Goal: Contribute content

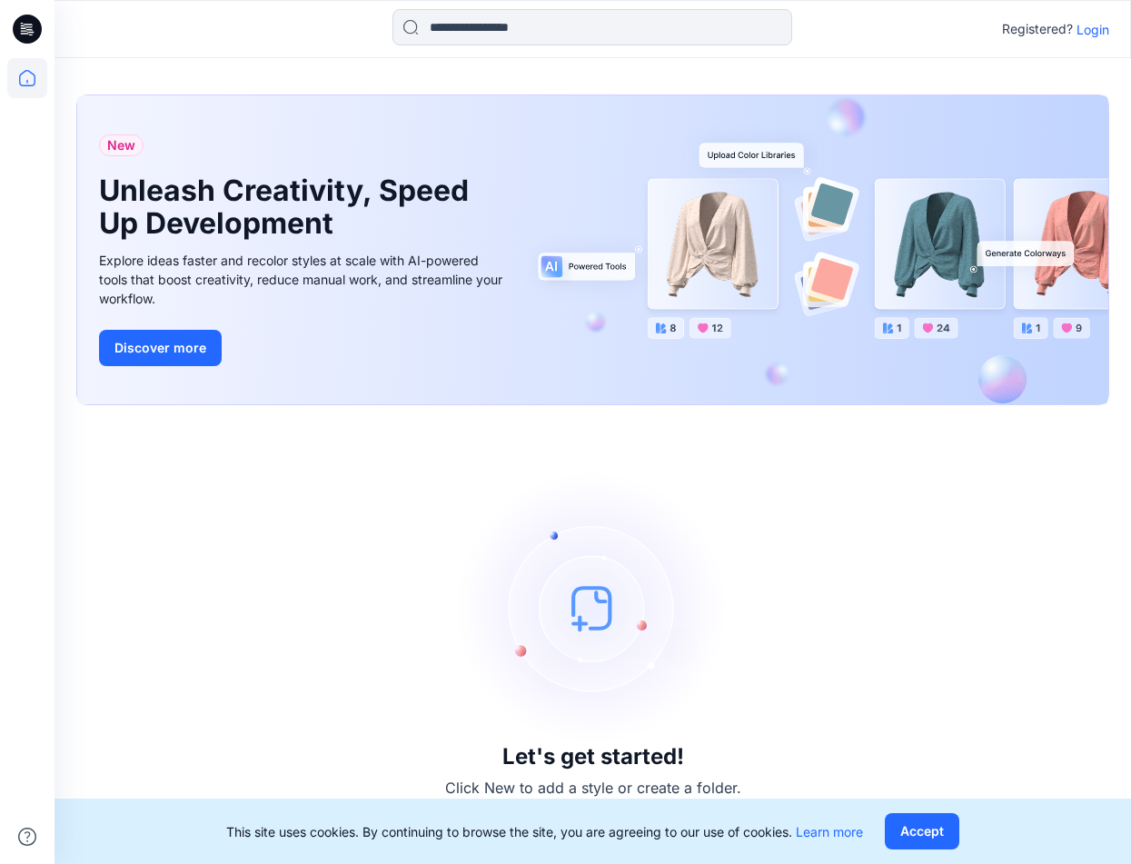
click at [1104, 32] on p "Login" at bounding box center [1092, 29] width 33 height 19
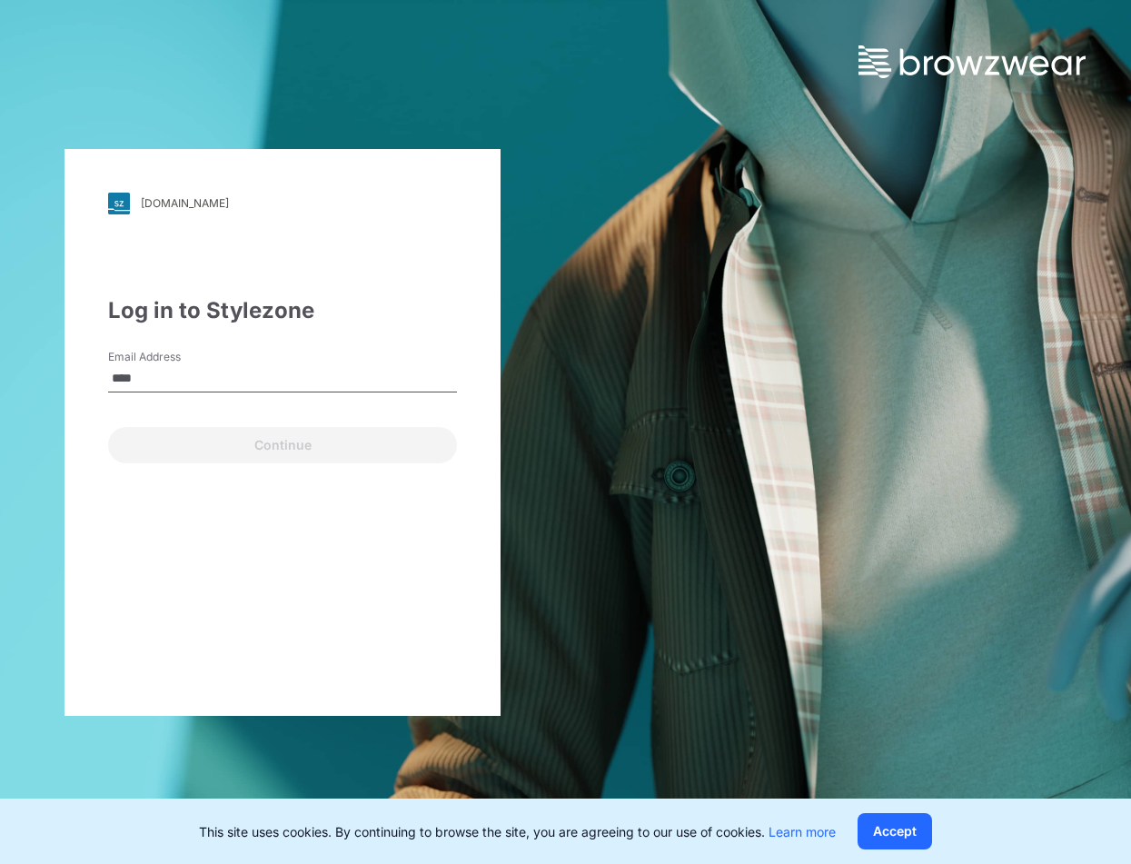
type input "**********"
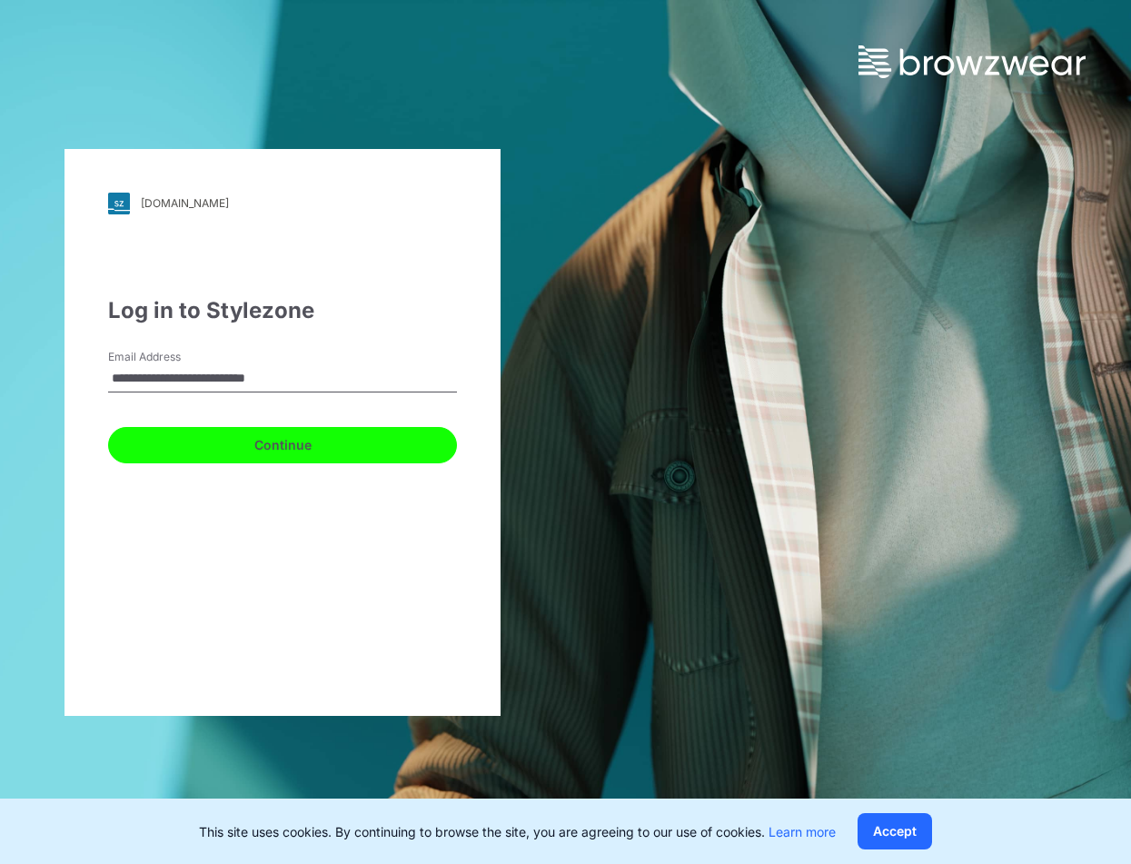
click at [228, 443] on button "Continue" at bounding box center [282, 445] width 349 height 36
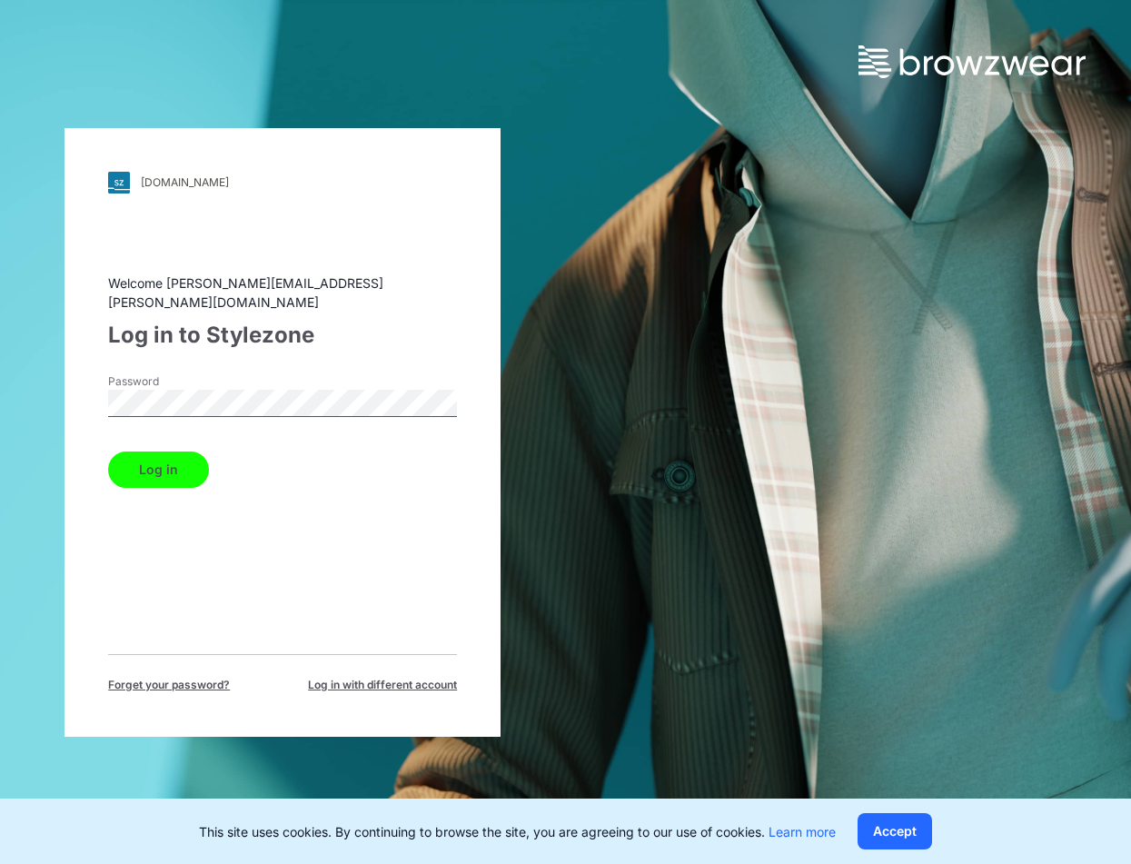
click at [108, 451] on button "Log in" at bounding box center [158, 469] width 101 height 36
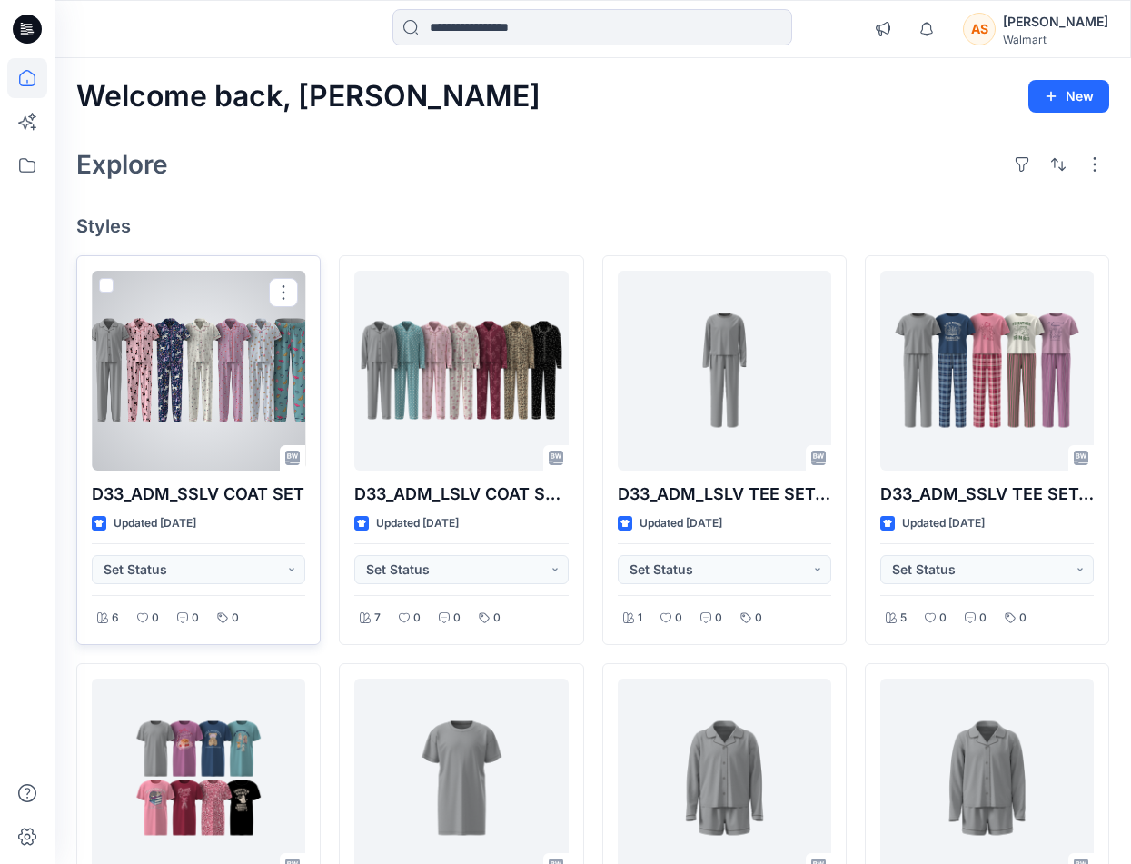
click at [218, 414] on div at bounding box center [198, 371] width 213 height 200
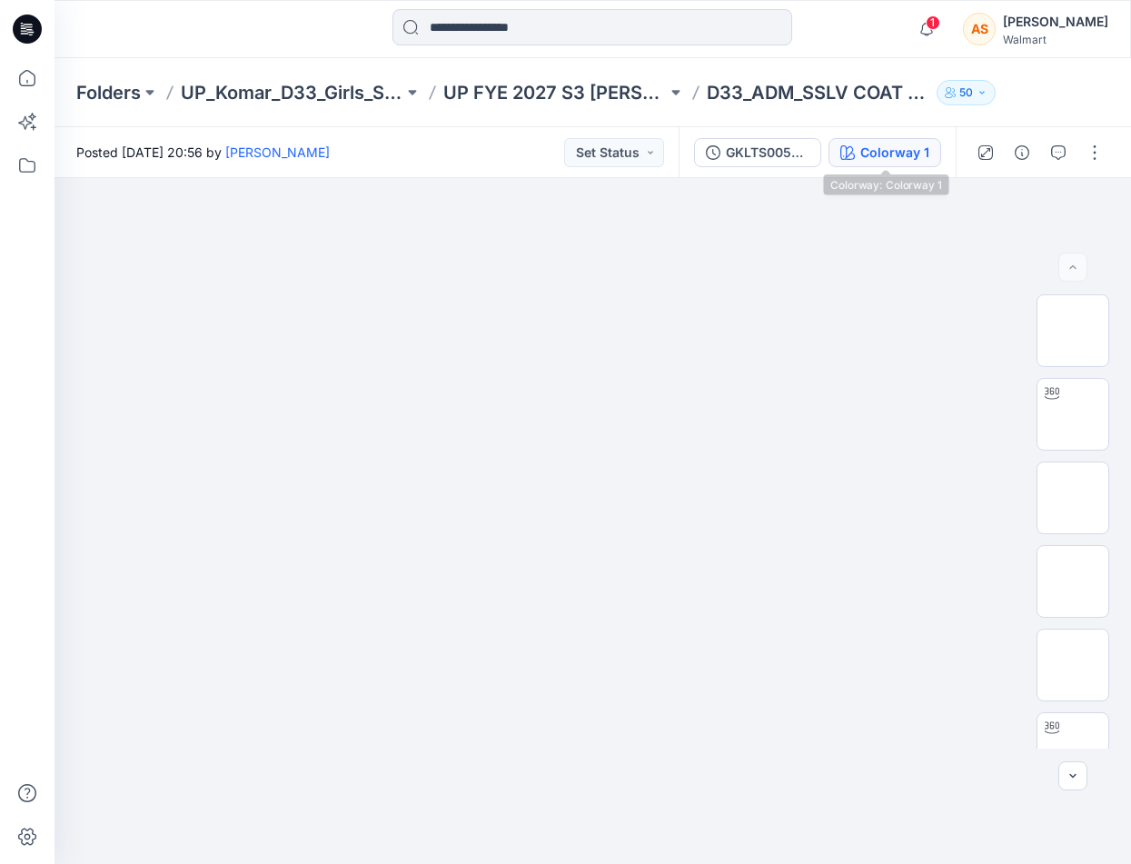
click at [870, 140] on button "Colorway 1" at bounding box center [884, 152] width 113 height 29
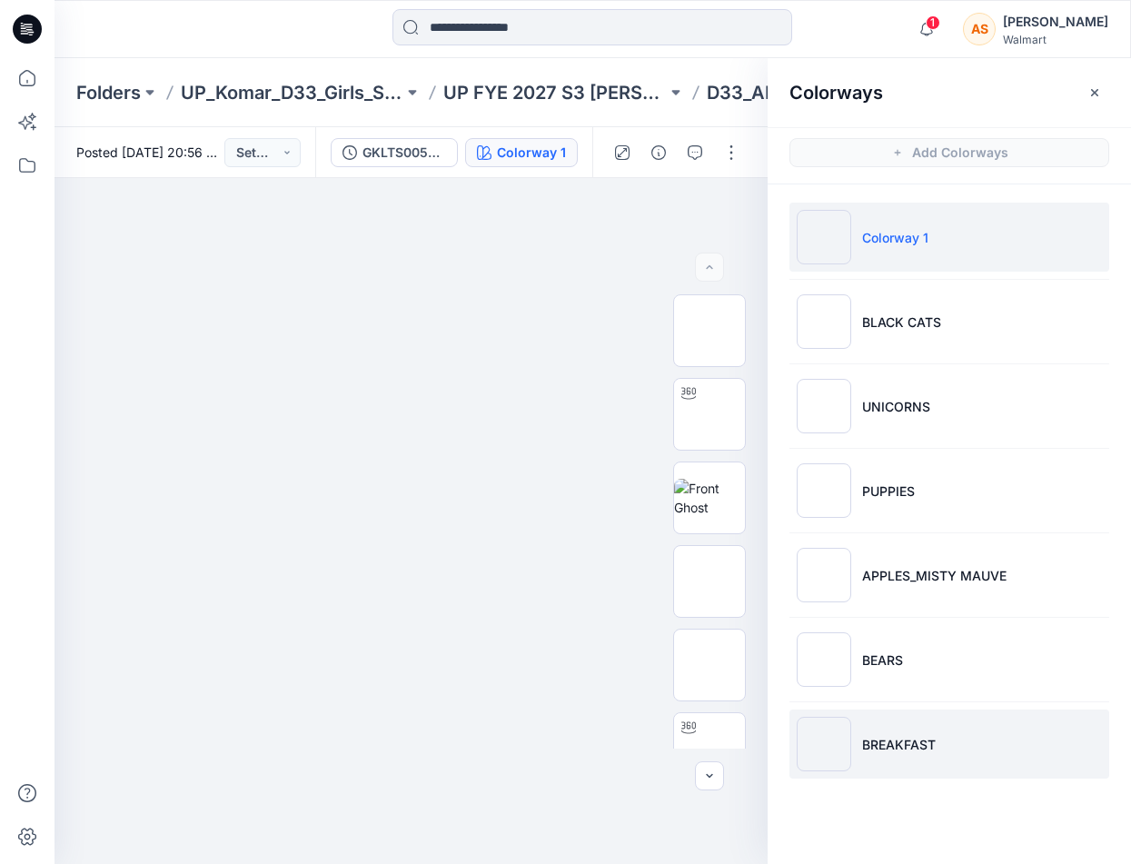
click at [992, 728] on li "BREAKFAST" at bounding box center [949, 743] width 320 height 69
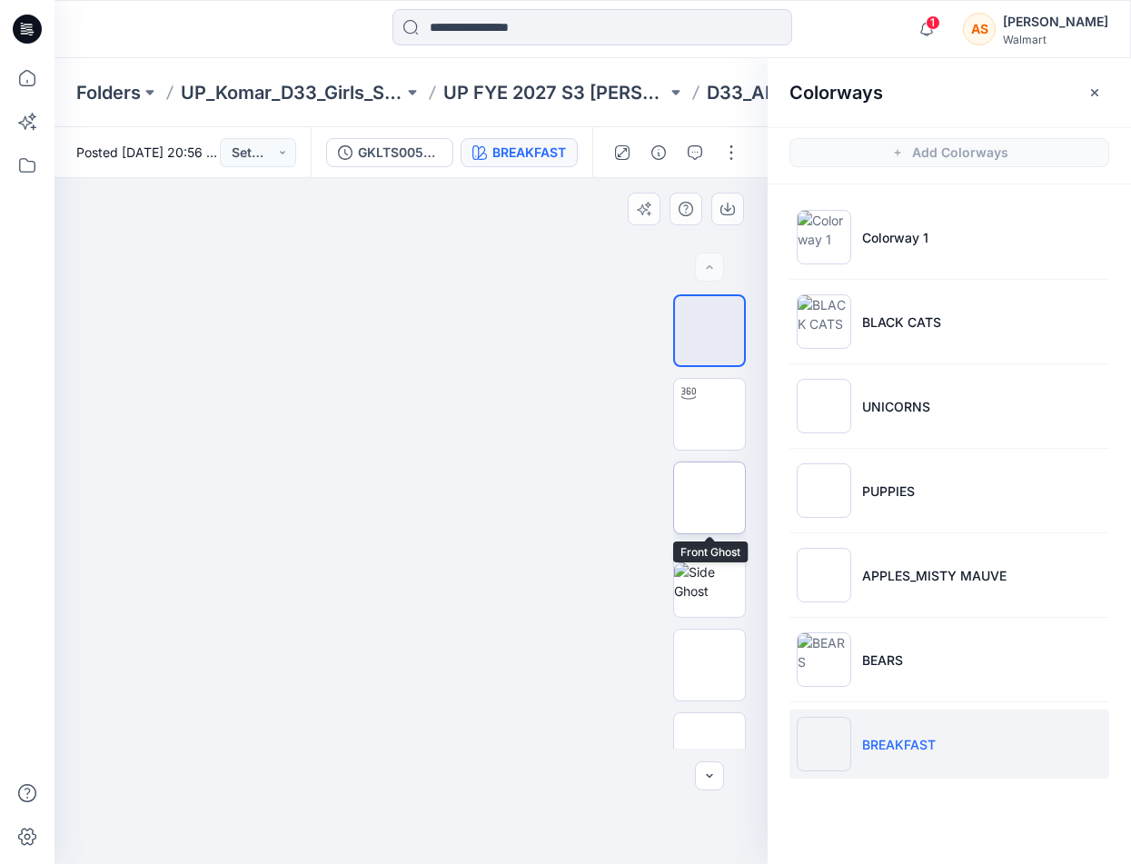
click at [709, 498] on img at bounding box center [709, 498] width 0 height 0
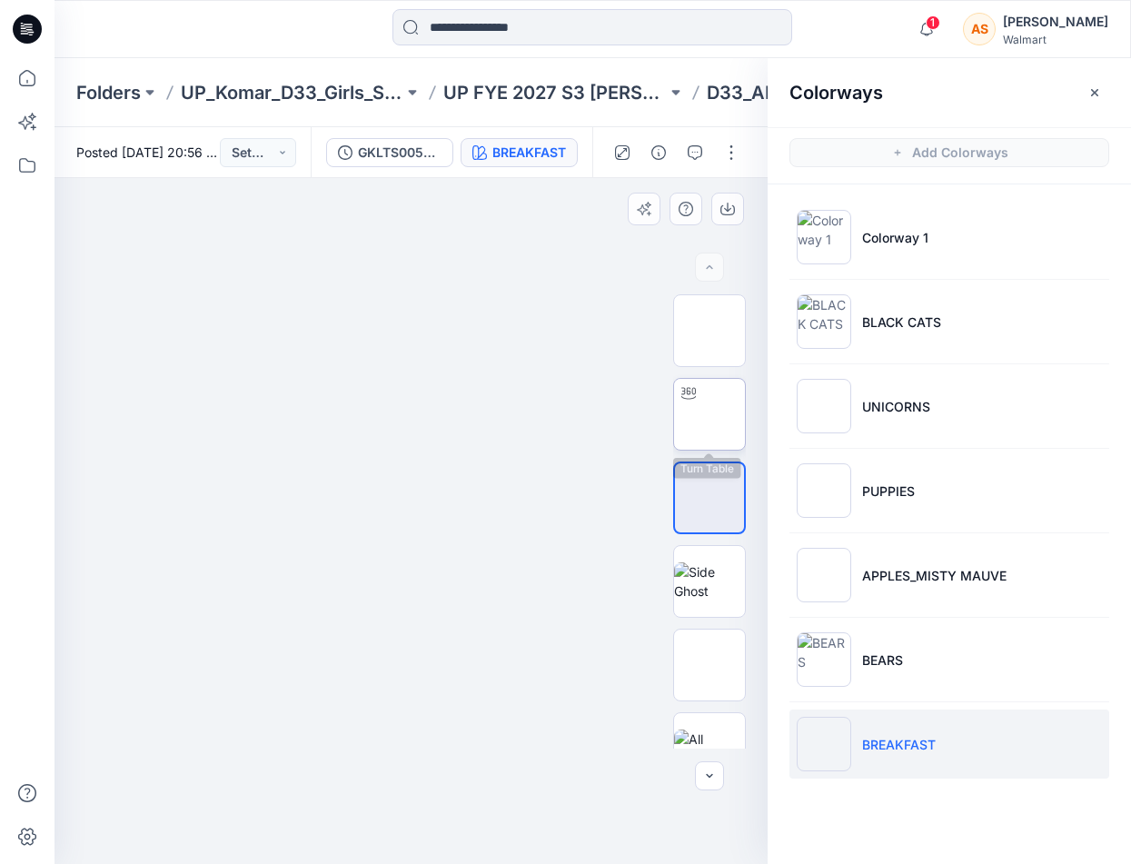
click at [709, 414] on img at bounding box center [709, 414] width 0 height 0
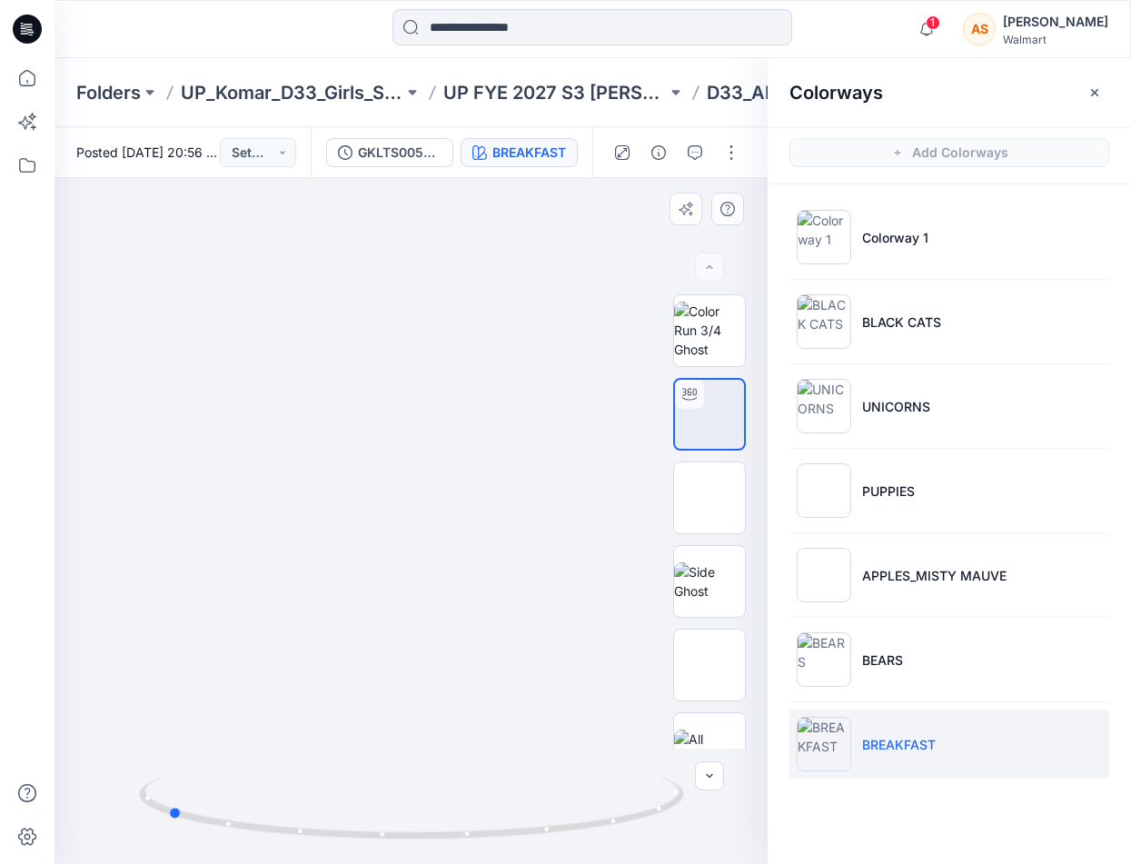
drag, startPoint x: 544, startPoint y: 688, endPoint x: 300, endPoint y: 728, distance: 247.7
click at [300, 728] on div at bounding box center [410, 521] width 713 height 686
click at [944, 18] on icon "button" at bounding box center [926, 29] width 35 height 36
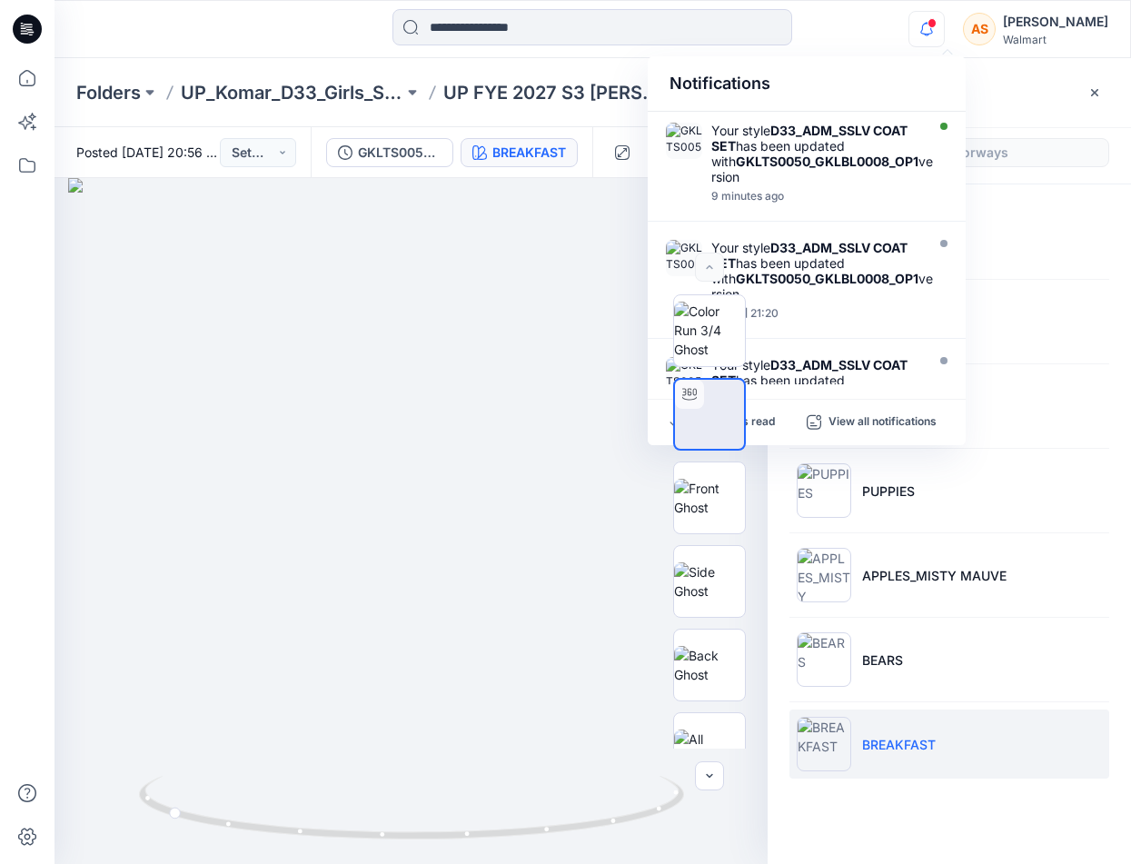
click at [944, 22] on icon "button" at bounding box center [926, 29] width 35 height 36
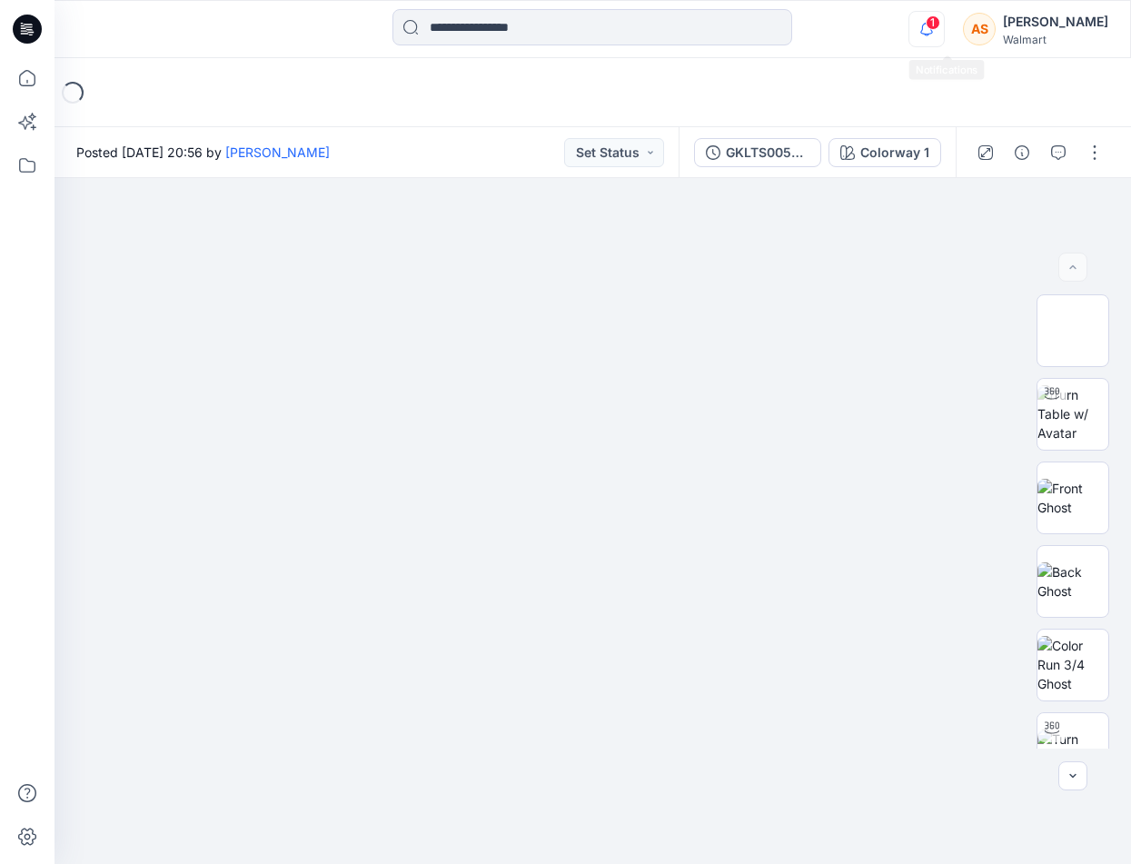
click at [944, 25] on icon "button" at bounding box center [926, 29] width 35 height 36
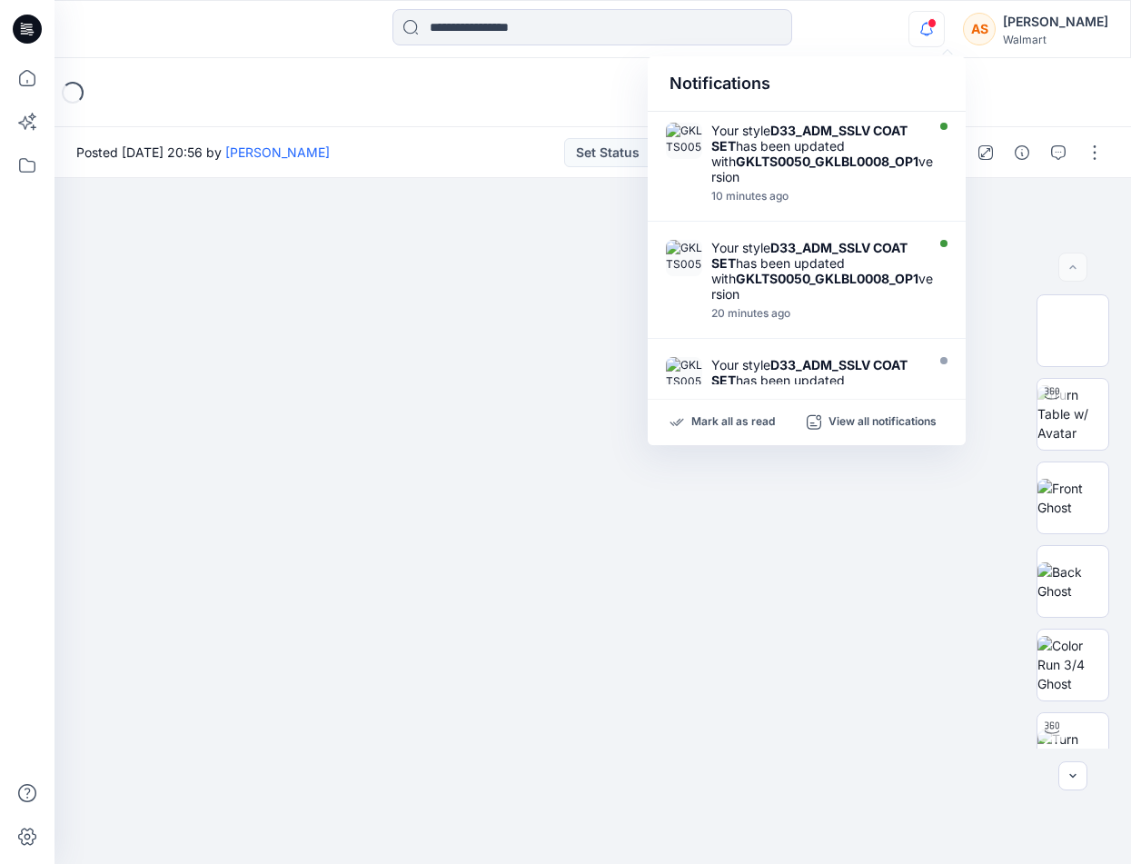
click at [871, 22] on div "Notifications Your style D33_ADM_SSLV COAT SET has been updated with GKLTS0050_…" at bounding box center [591, 29] width 1075 height 40
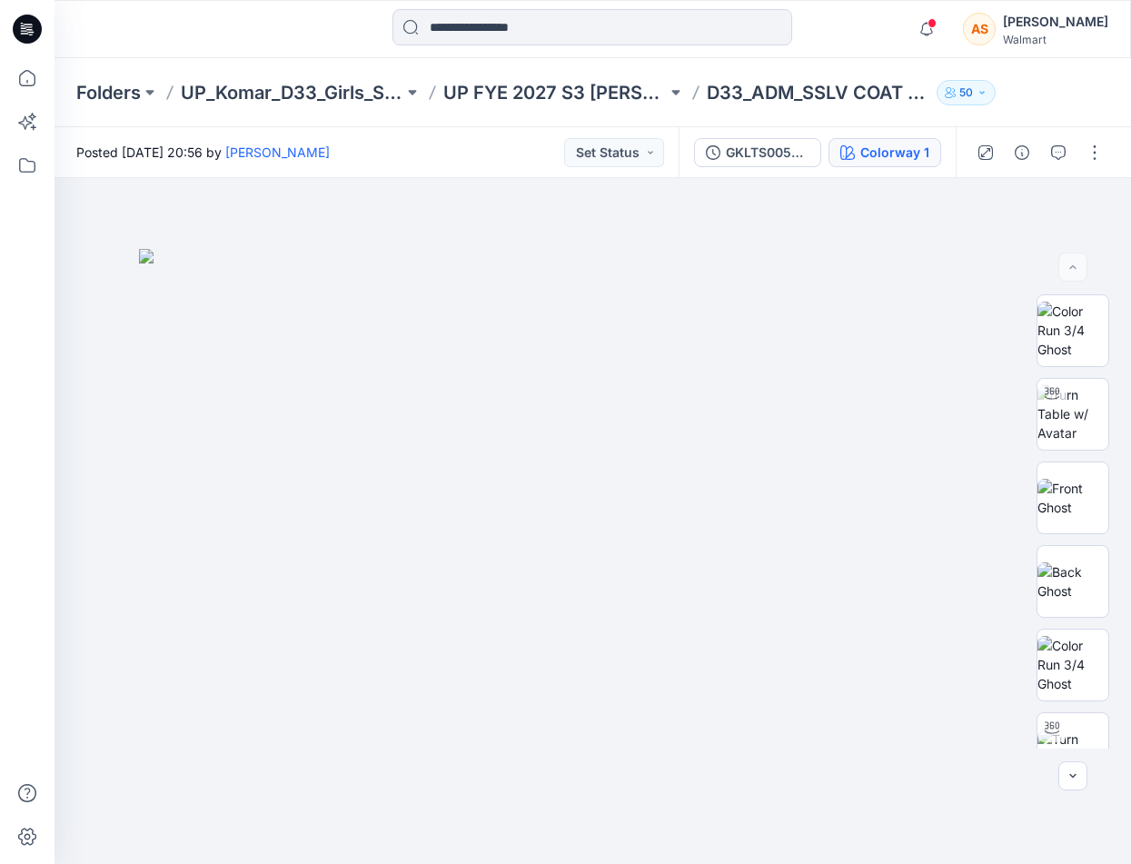
click at [879, 154] on div "Colorway 1" at bounding box center [894, 153] width 69 height 20
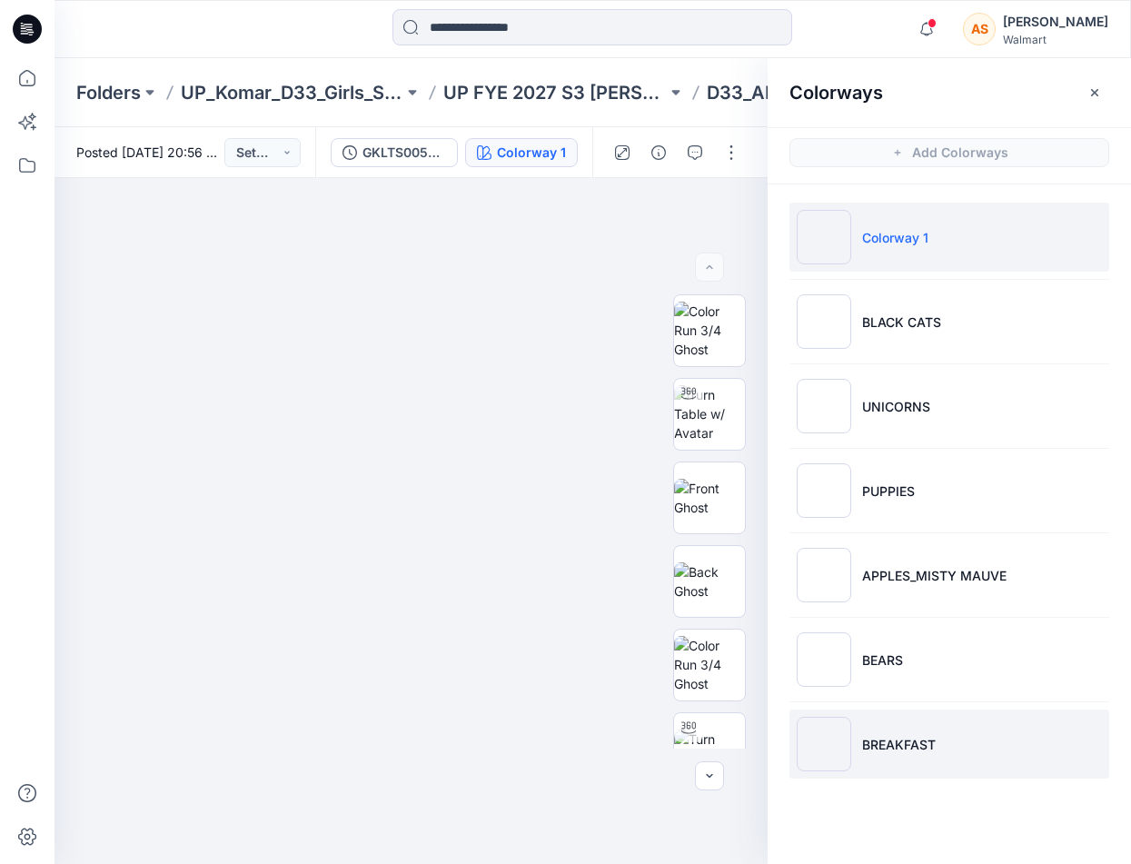
click at [992, 729] on li "BREAKFAST" at bounding box center [949, 743] width 320 height 69
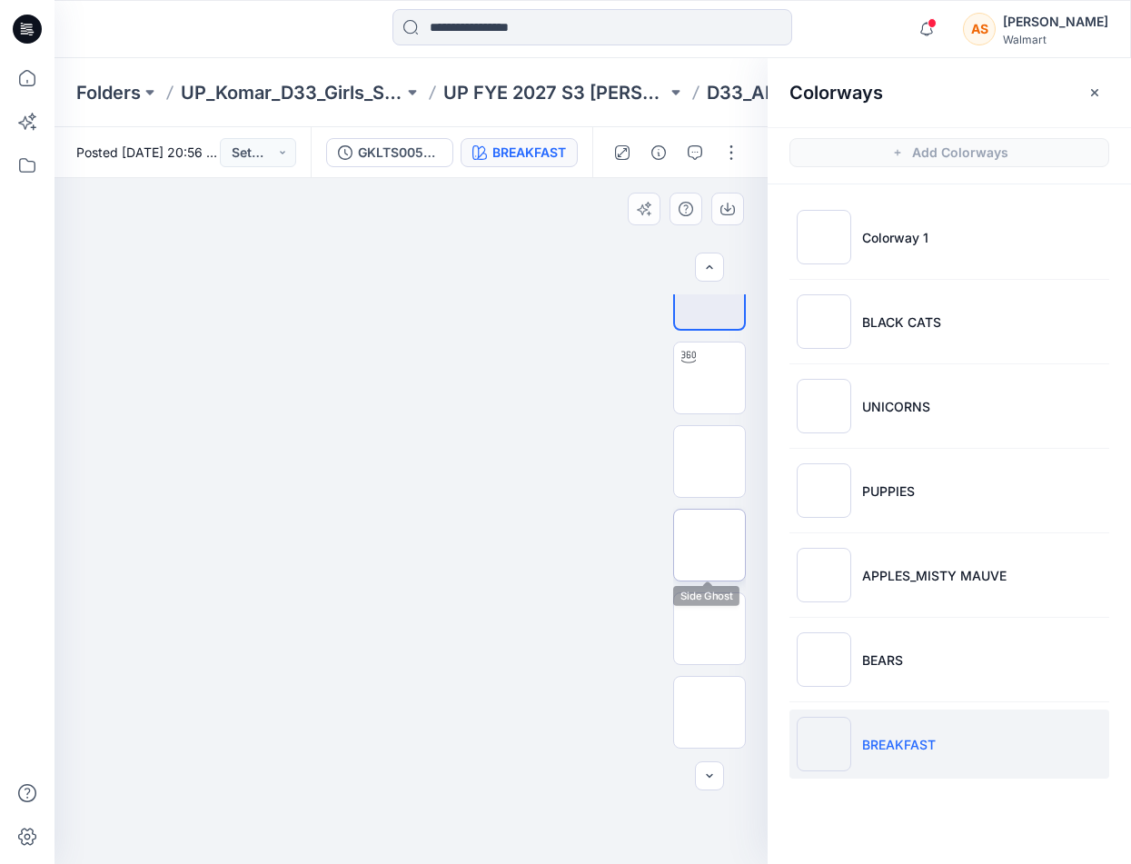
scroll to position [41, 0]
click at [709, 708] on img at bounding box center [709, 708] width 0 height 0
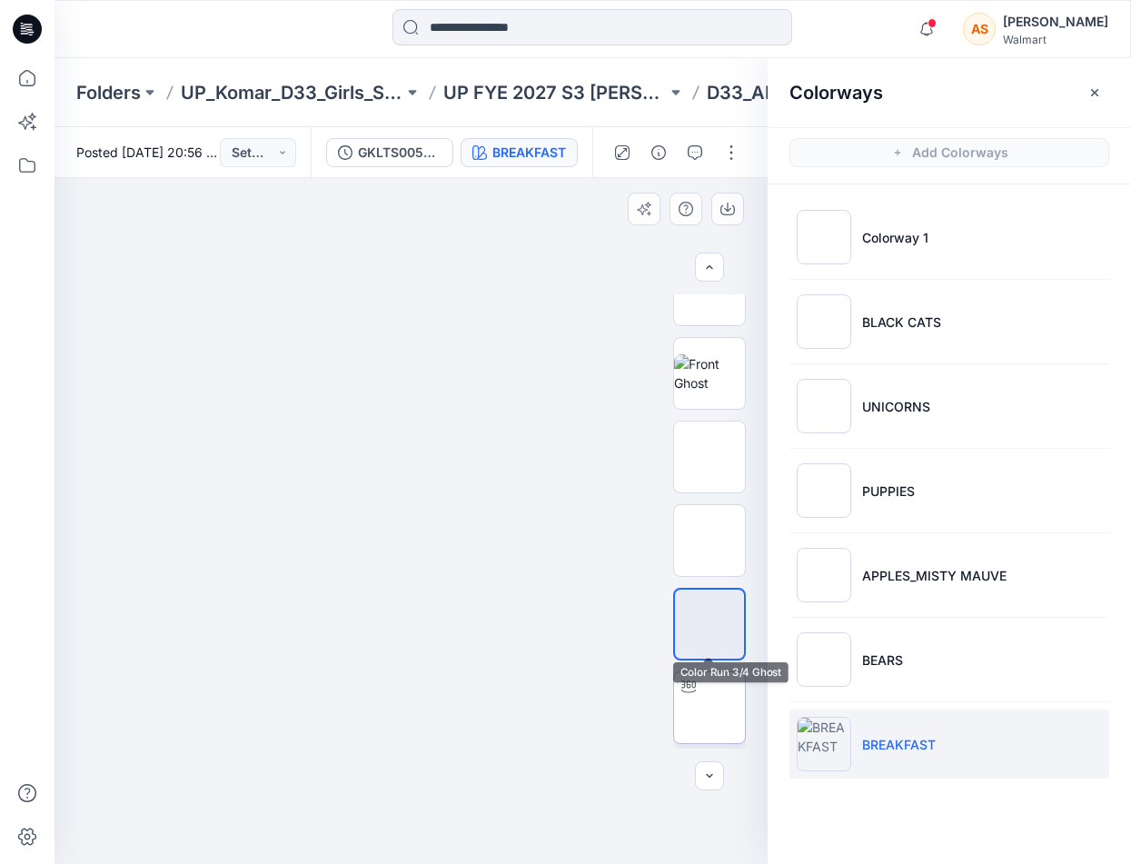
scroll to position [130, 0]
click at [699, 691] on div at bounding box center [688, 681] width 29 height 29
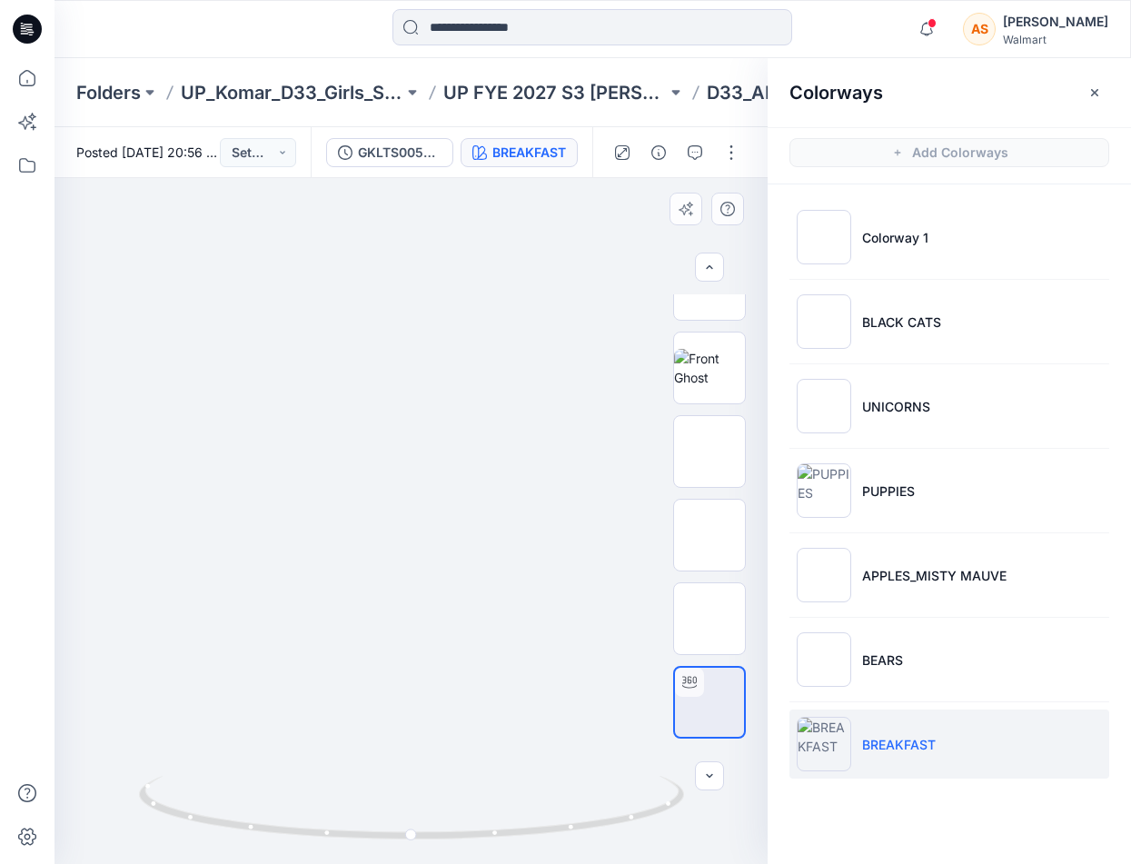
drag, startPoint x: 445, startPoint y: 525, endPoint x: 447, endPoint y: 510, distance: 14.6
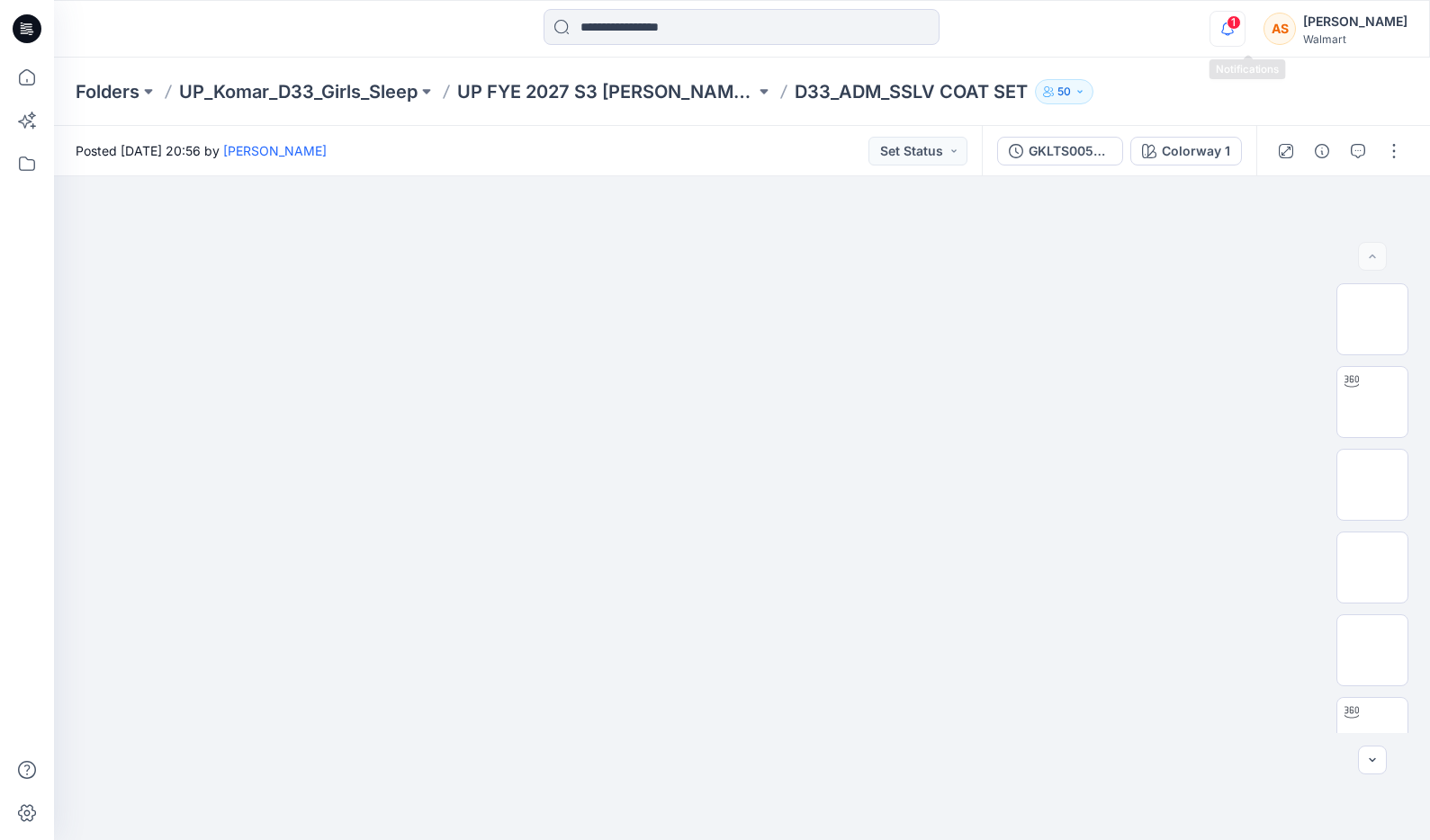
click at [1120, 29] on icon "button" at bounding box center [1228, 29] width 35 height 36
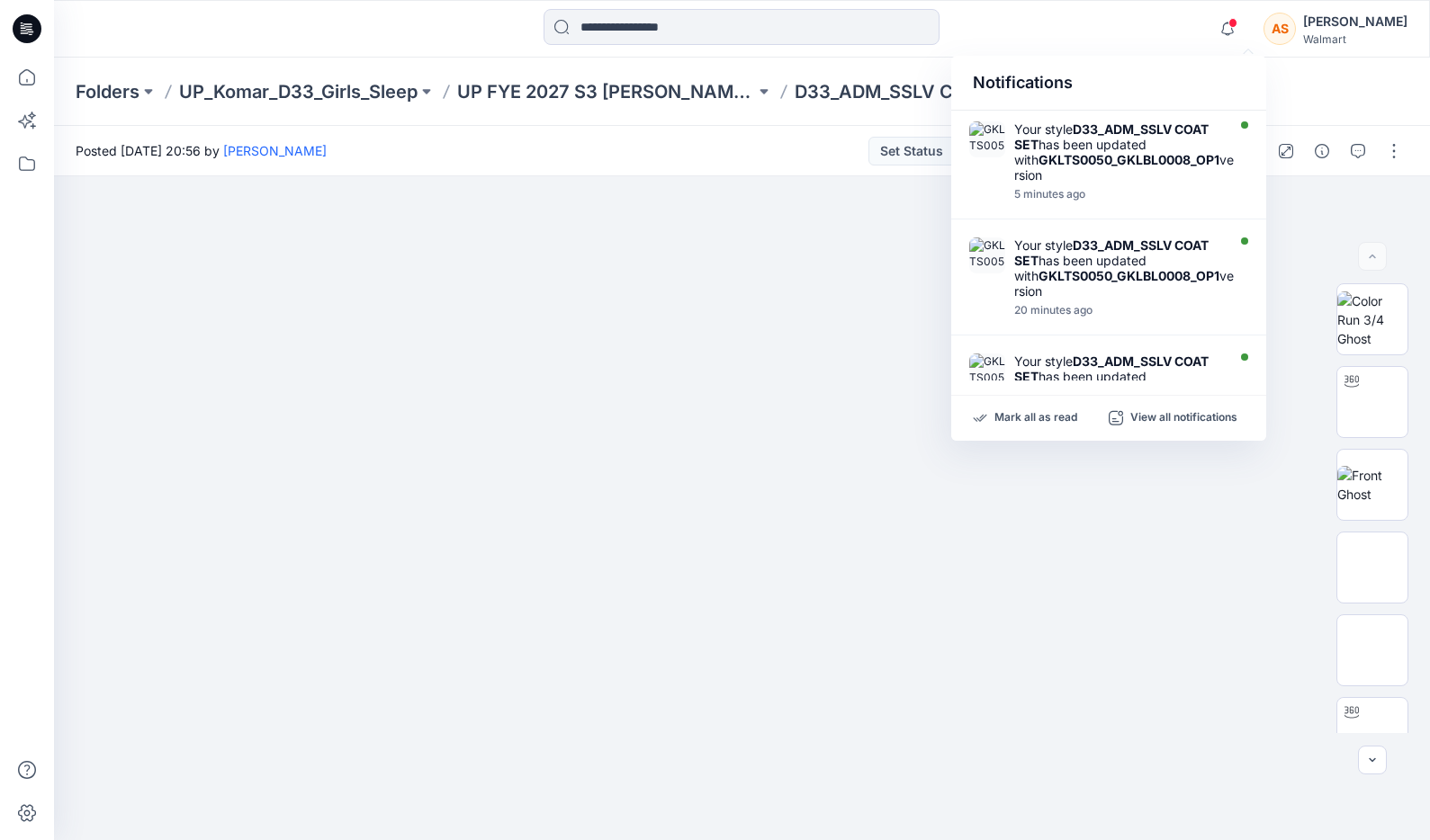
click at [1120, 75] on div "Notifications" at bounding box center [1109, 82] width 315 height 54
click at [1055, 411] on p "Mark all as read" at bounding box center [1037, 418] width 83 height 16
click at [1120, 146] on button "button" at bounding box center [1393, 151] width 29 height 29
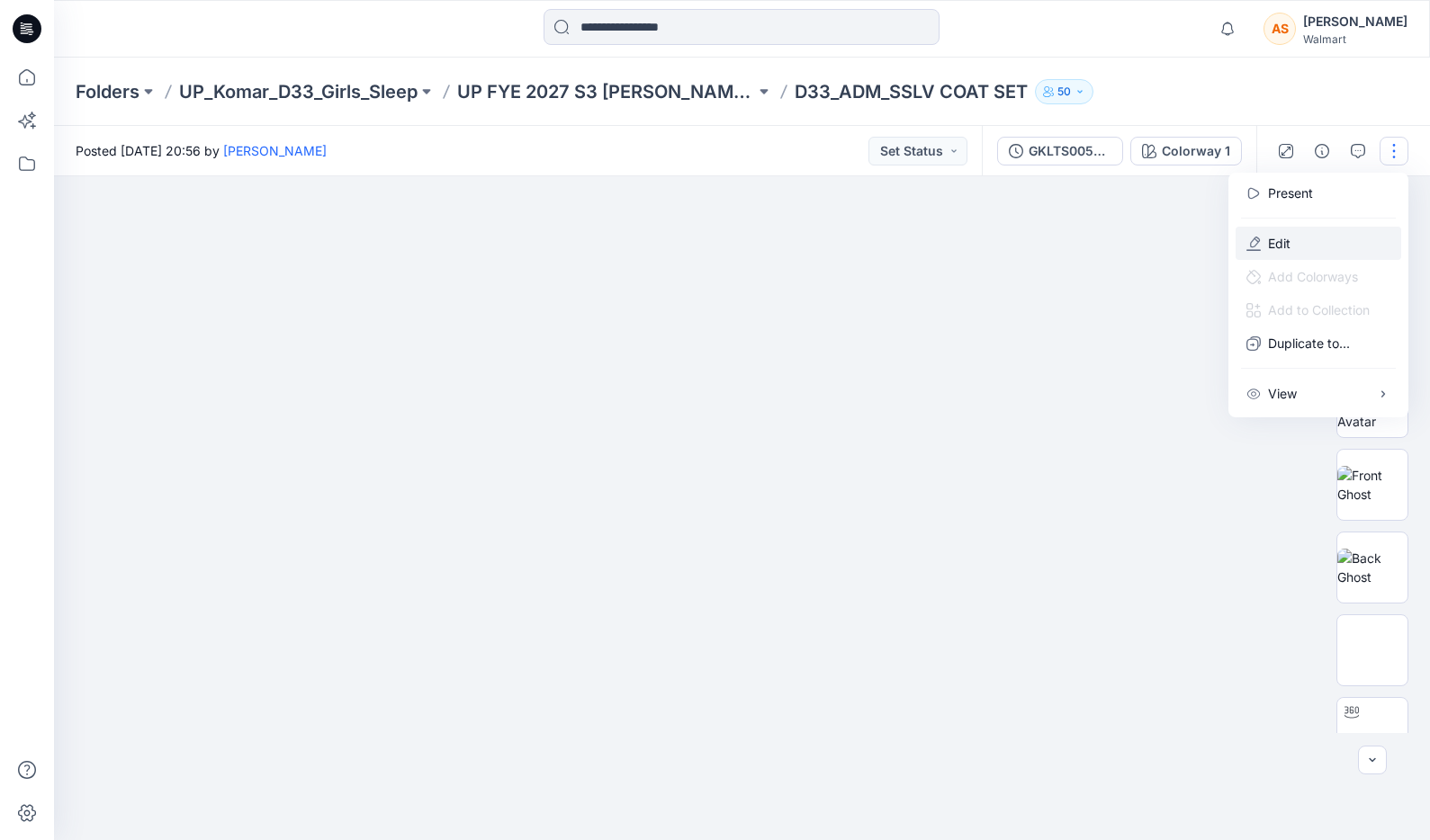
click at [1120, 244] on button "Edit" at bounding box center [1318, 244] width 165 height 34
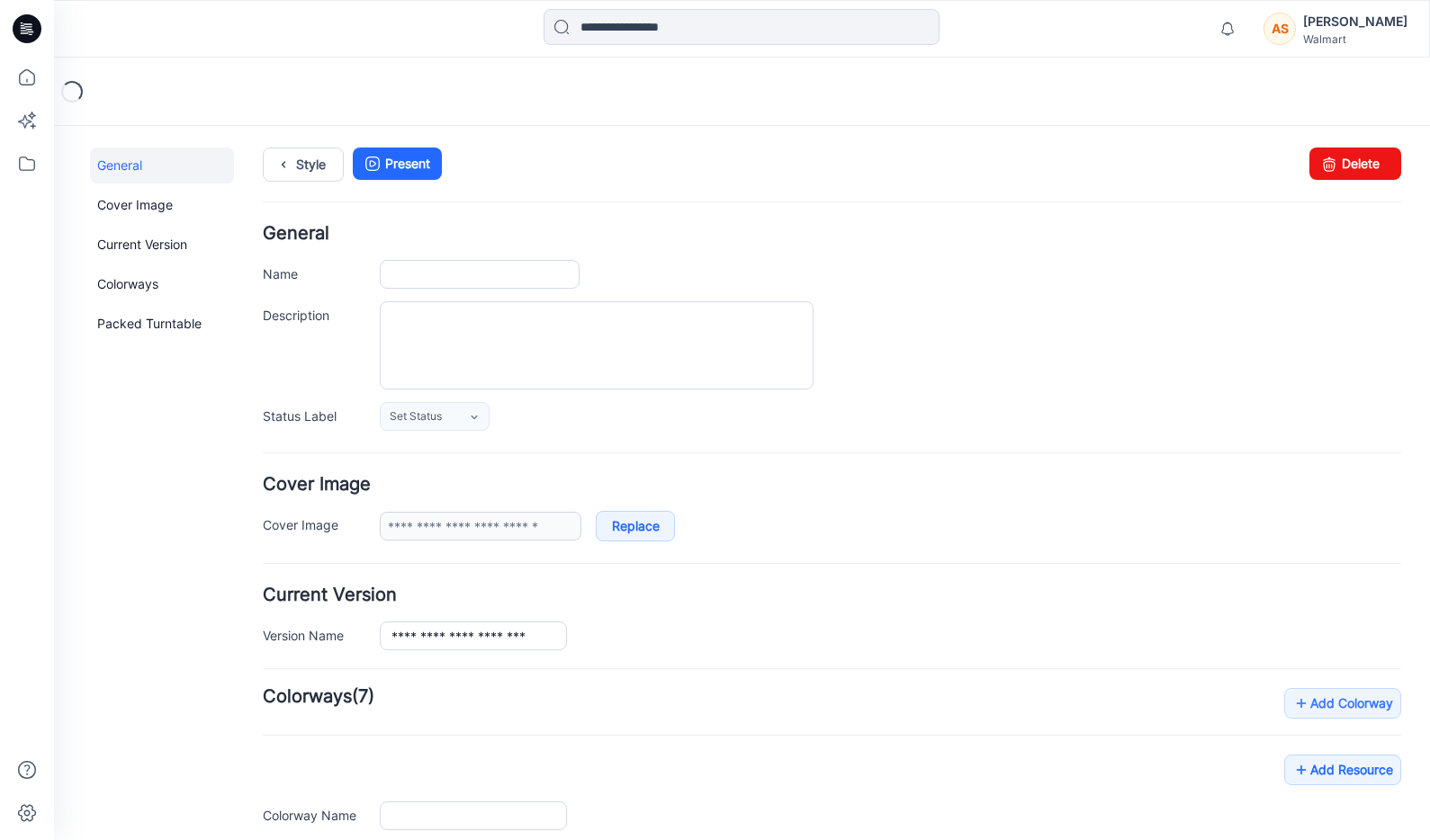
type input "**********"
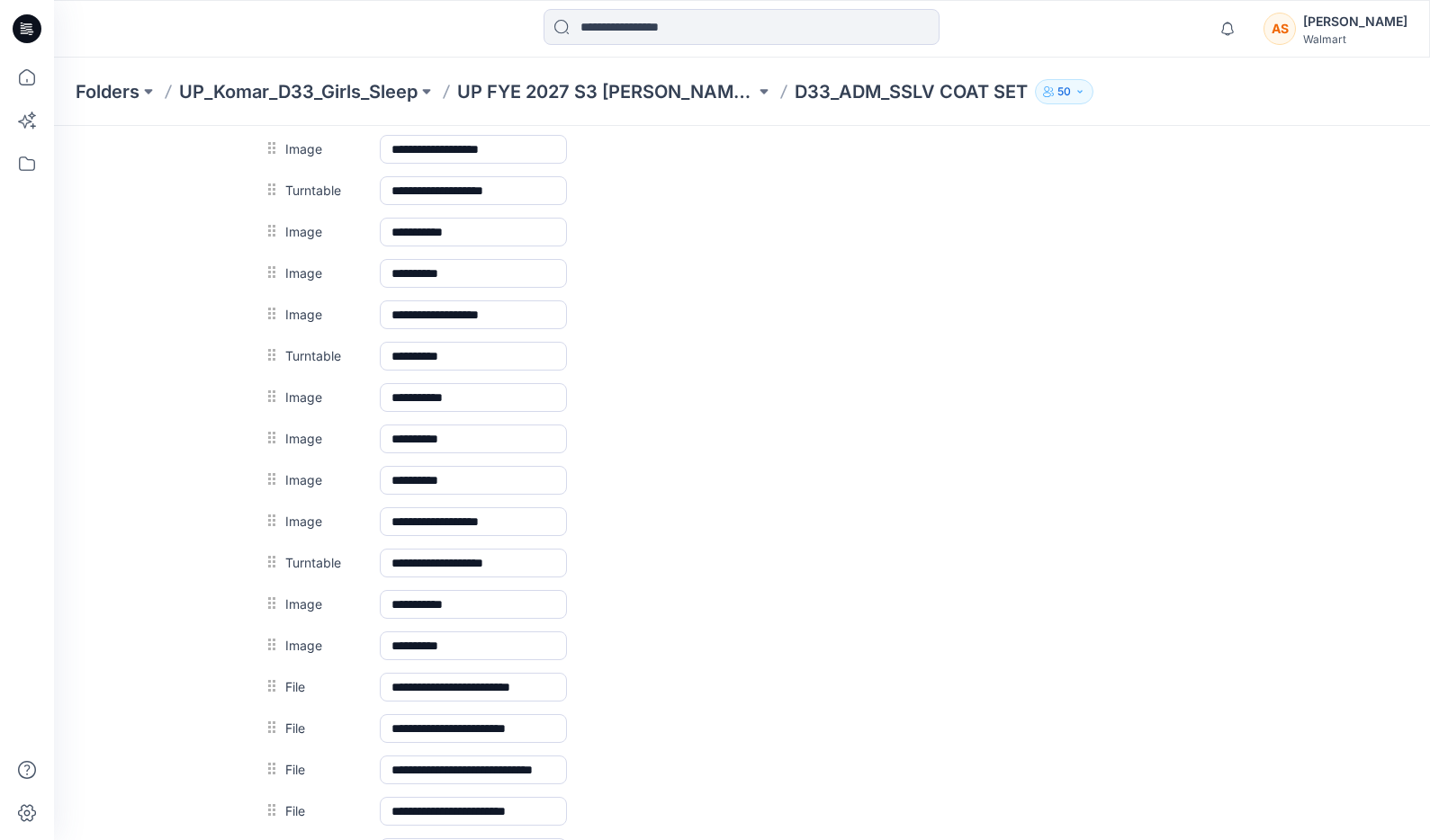
scroll to position [1143, 0]
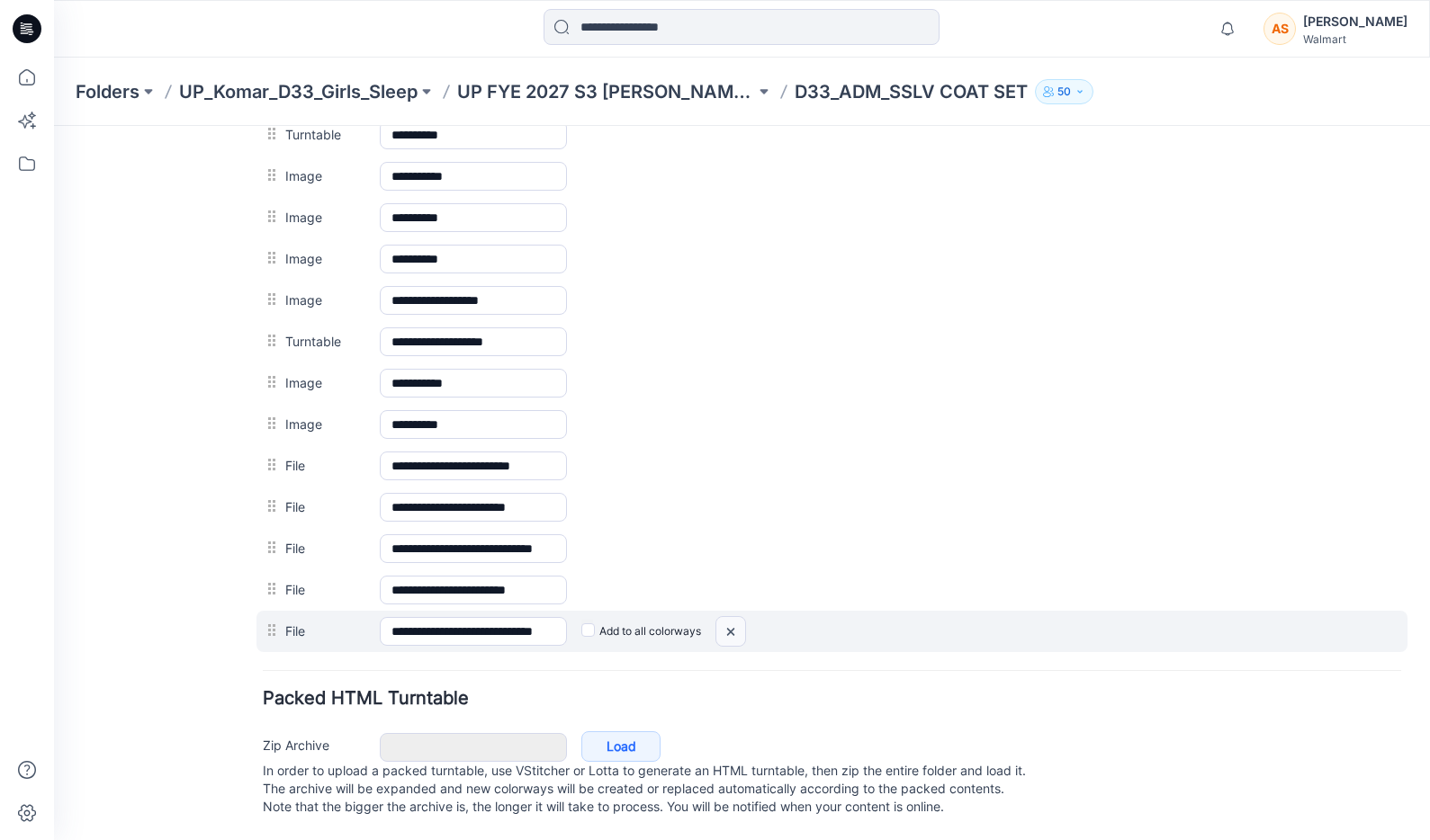
click at [736, 619] on img at bounding box center [730, 632] width 29 height 30
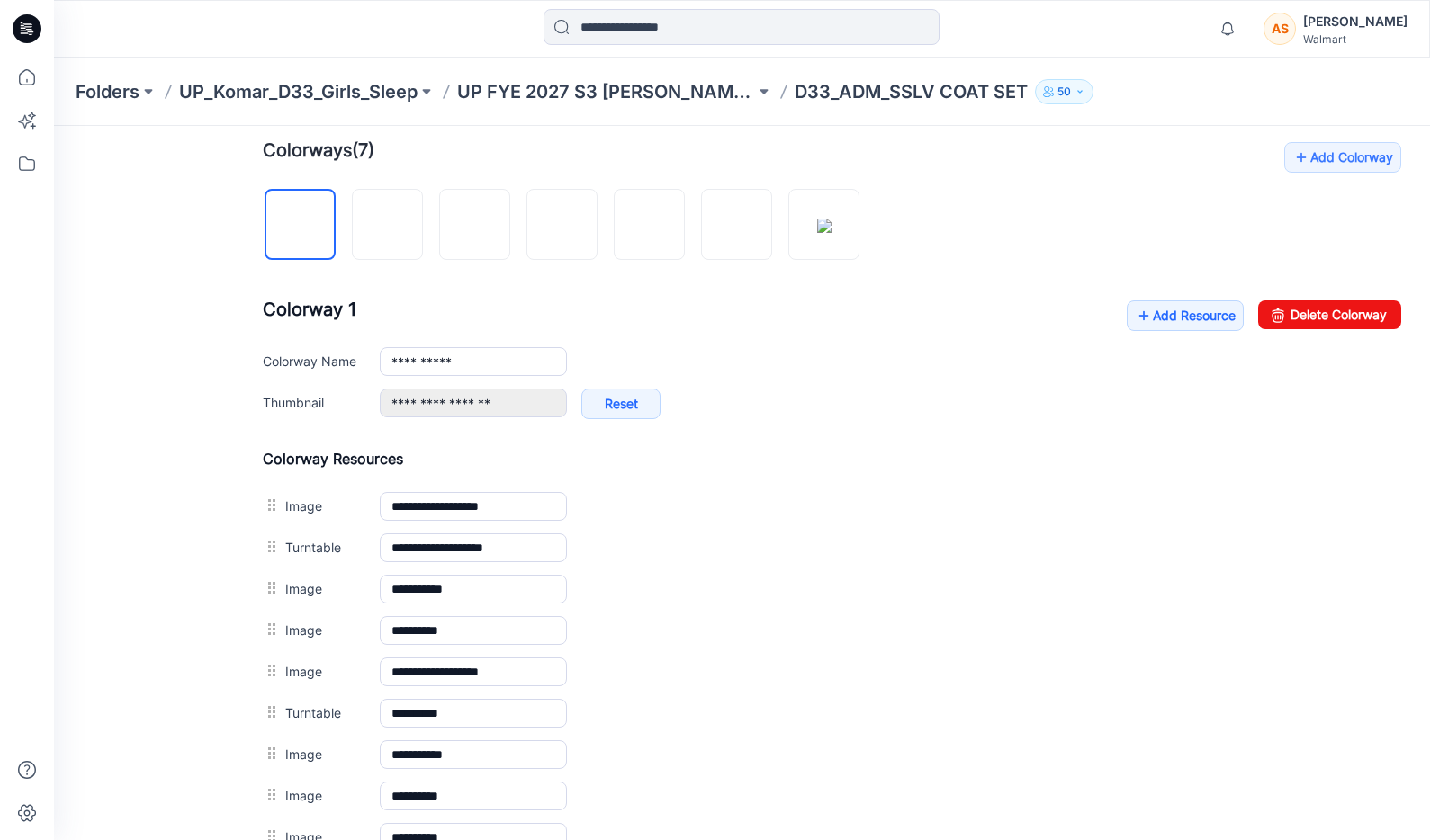
scroll to position [541, 0]
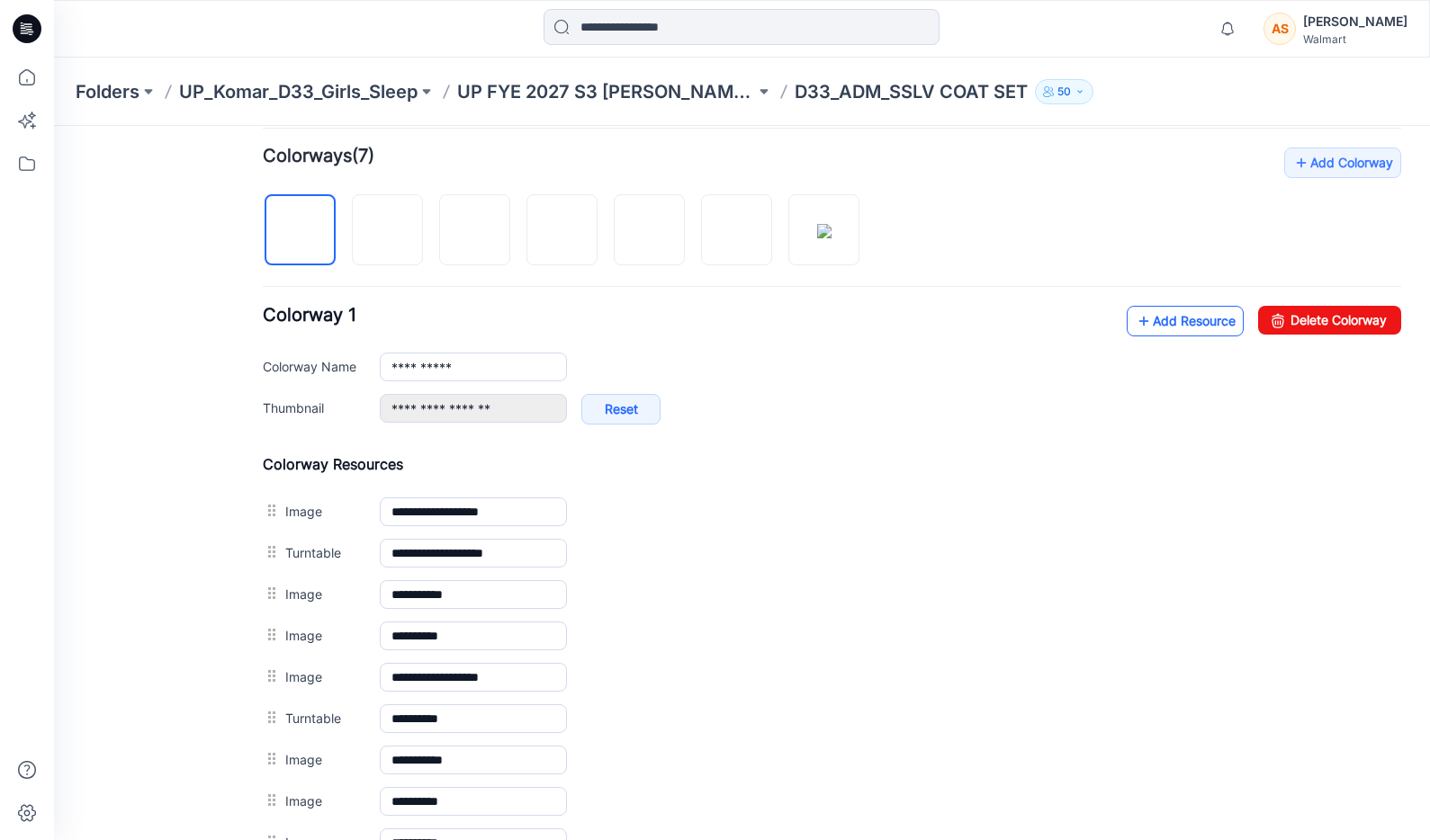
click at [1193, 325] on link "Add Resource" at bounding box center [1185, 321] width 117 height 31
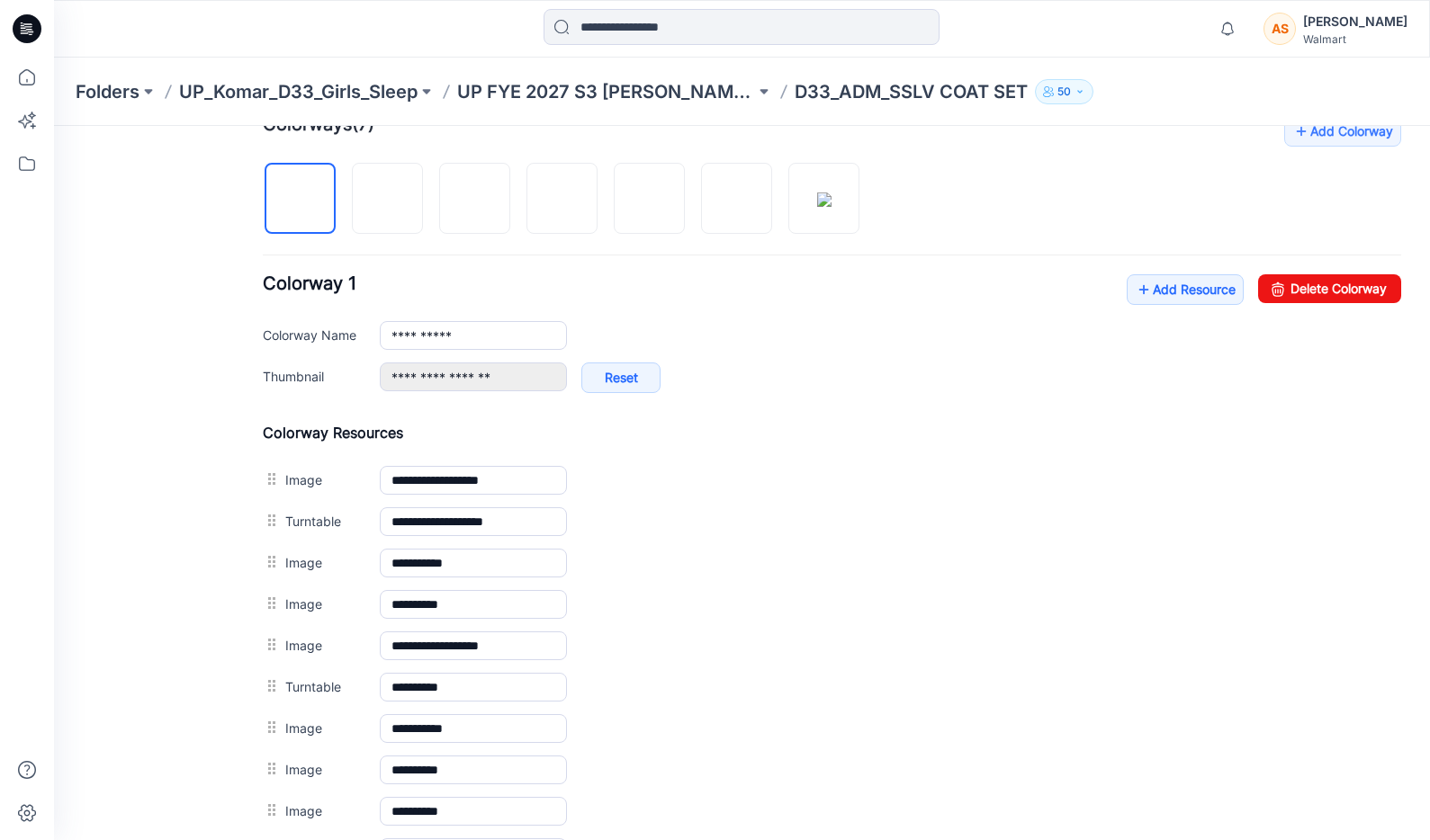
scroll to position [0, 0]
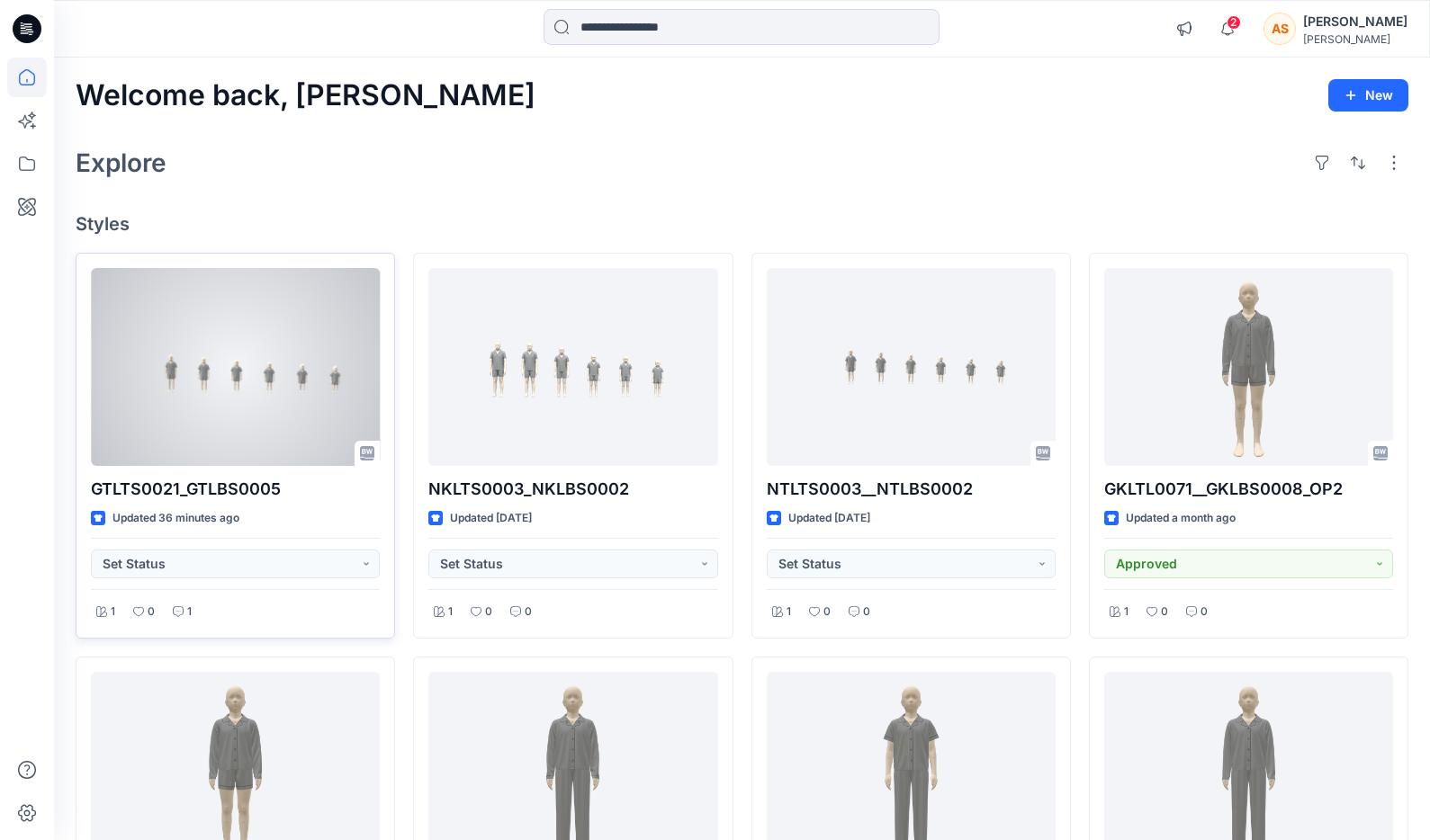
click at [190, 387] on div at bounding box center [236, 368] width 289 height 198
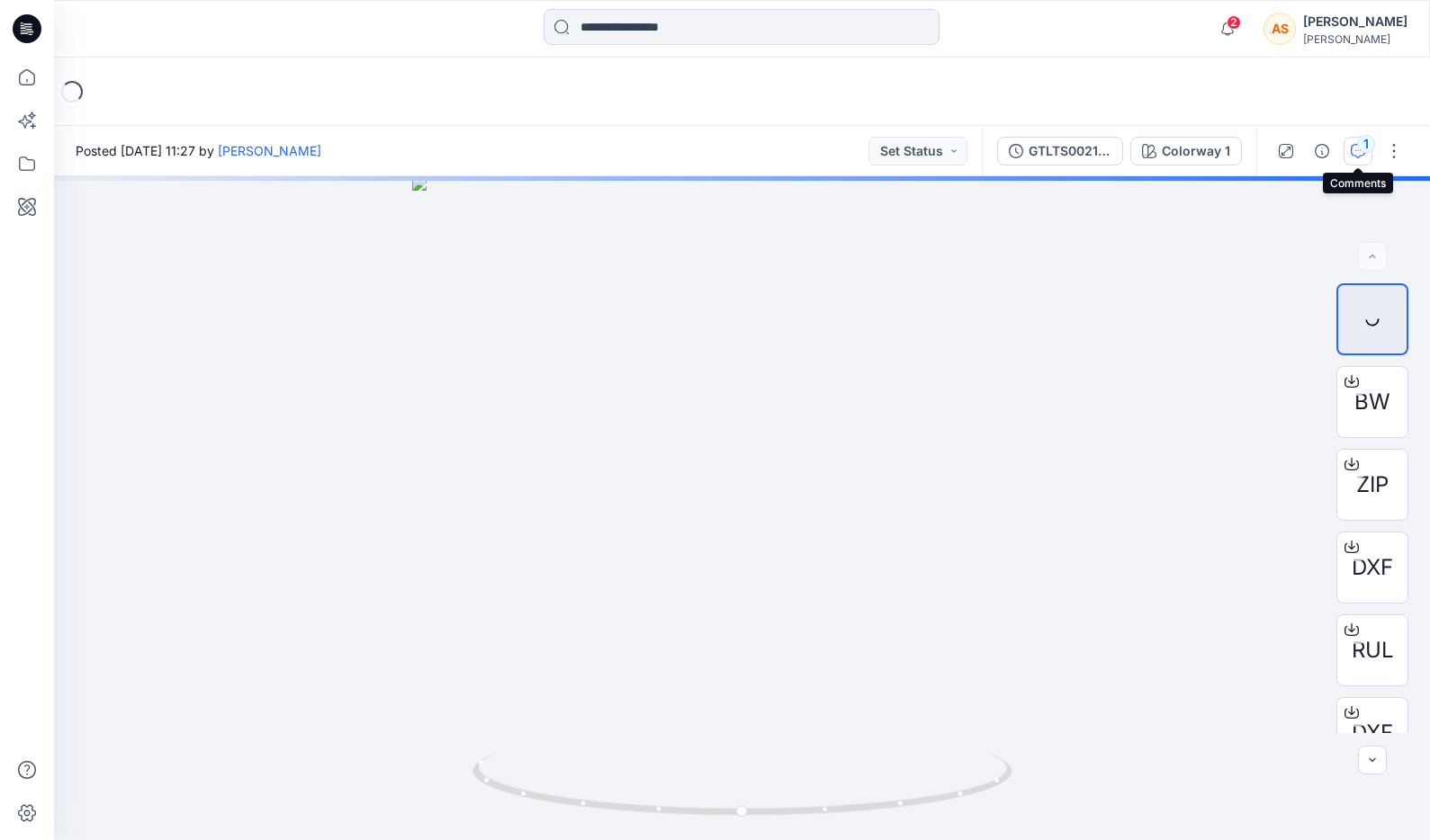
click at [1364, 153] on div "1" at bounding box center [1367, 144] width 18 height 18
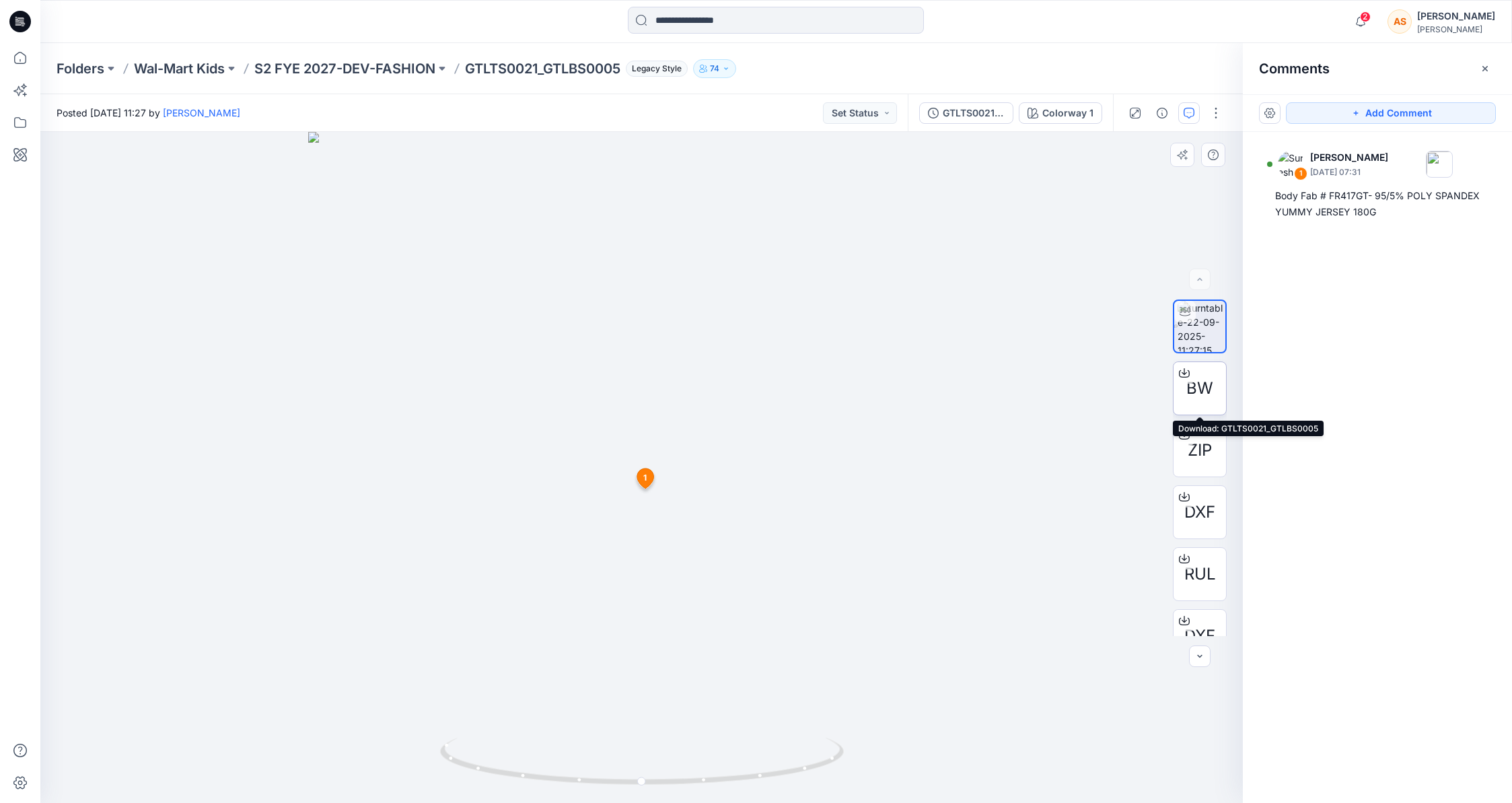
click at [1068, 394] on span "BW" at bounding box center [1199, 388] width 27 height 24
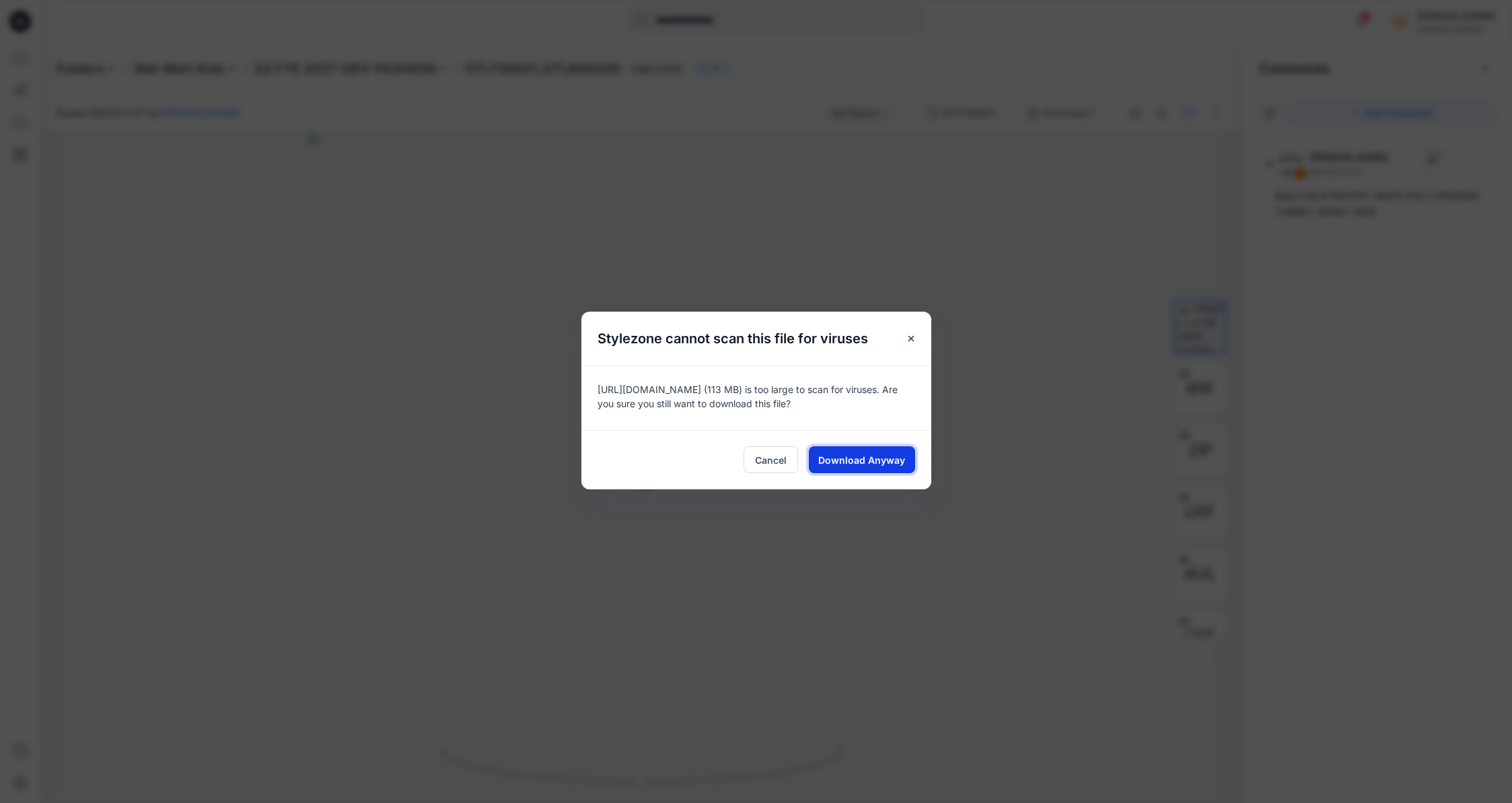
click at [890, 469] on button "Download Anyway" at bounding box center [862, 459] width 107 height 27
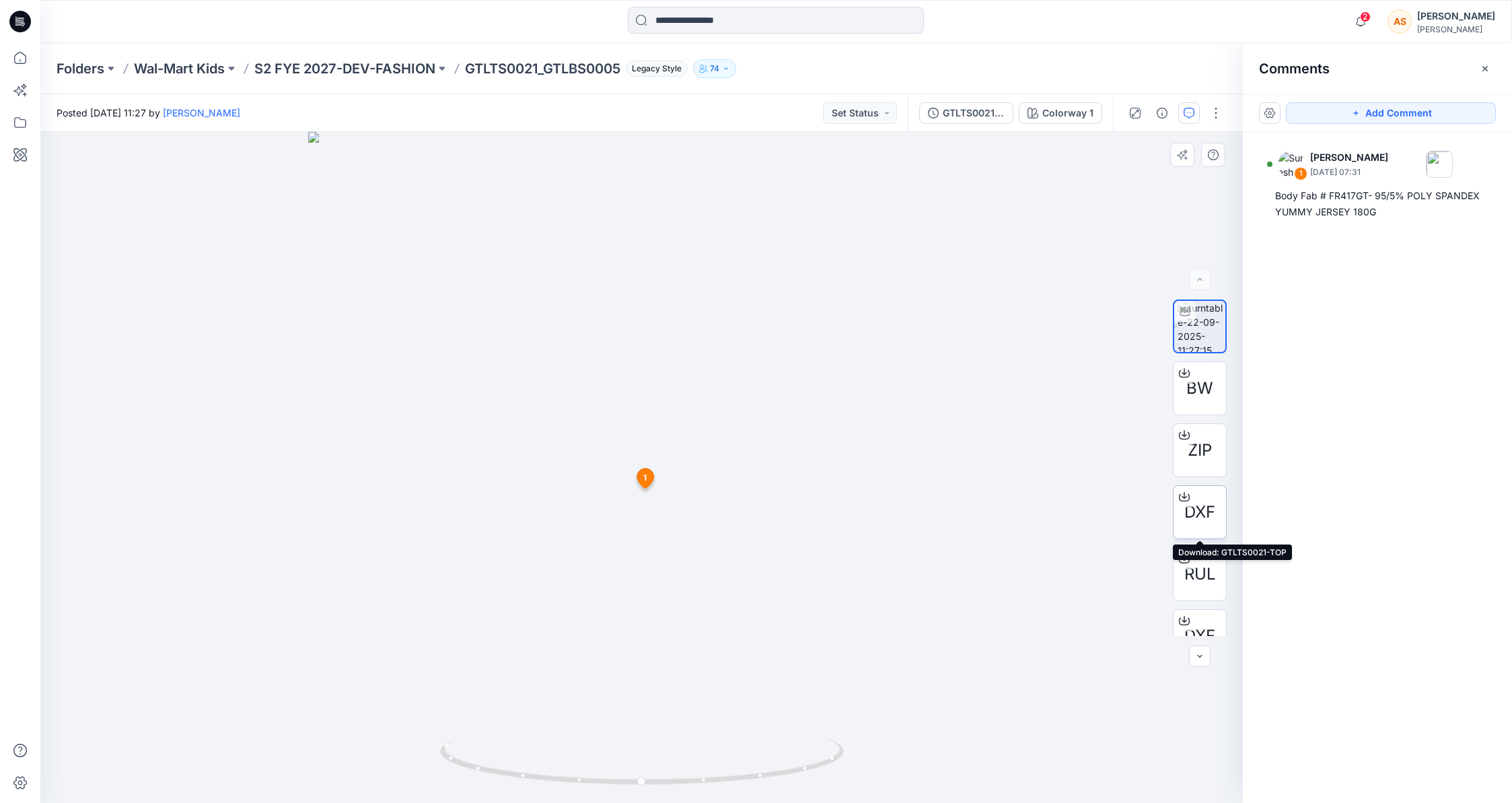
click at [1068, 509] on span "DXF" at bounding box center [1200, 512] width 31 height 24
click at [1068, 555] on div "RUL" at bounding box center [1199, 573] width 54 height 54
click at [1068, 576] on span "DXF" at bounding box center [1200, 586] width 31 height 24
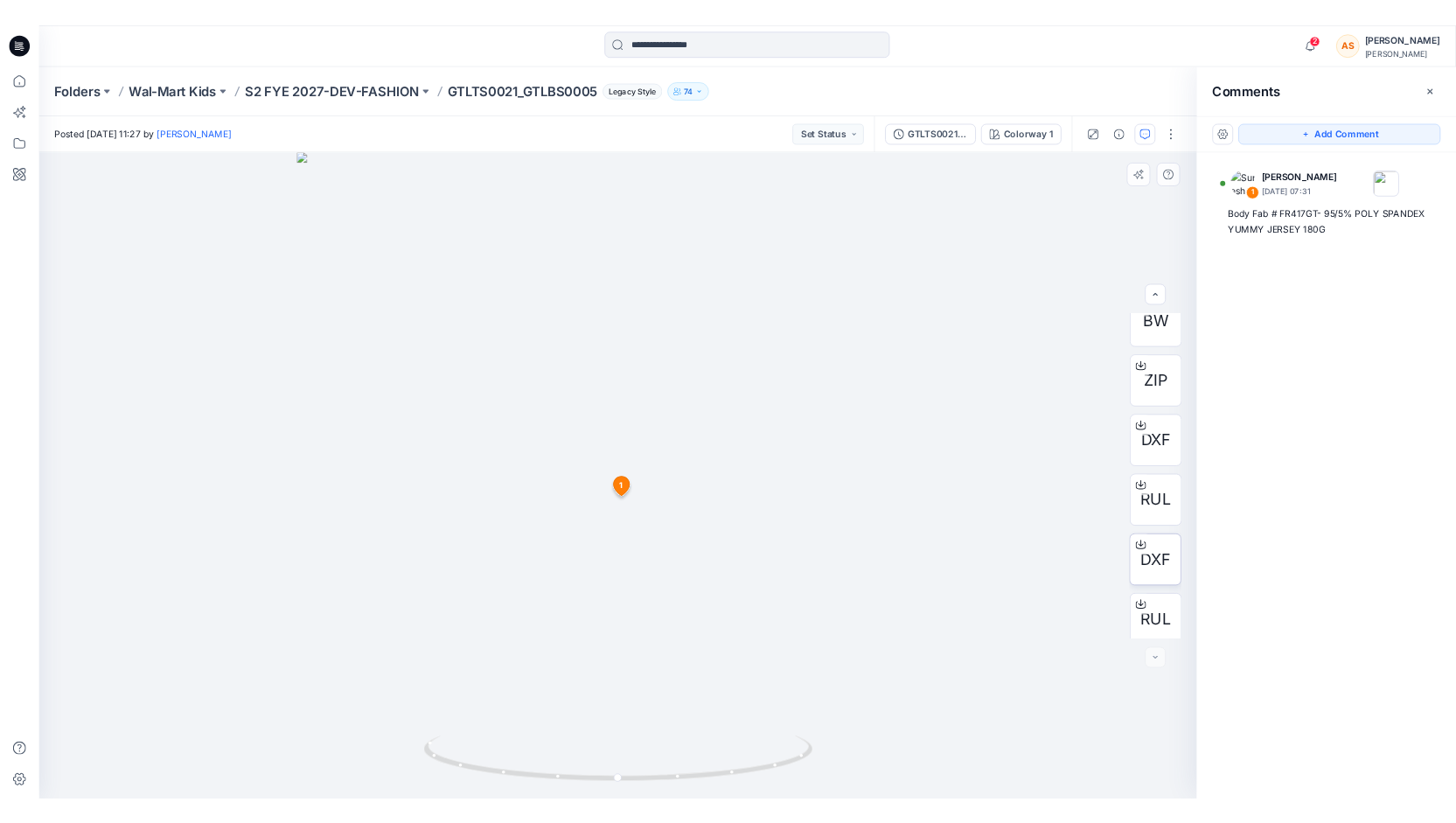
scroll to position [116, 0]
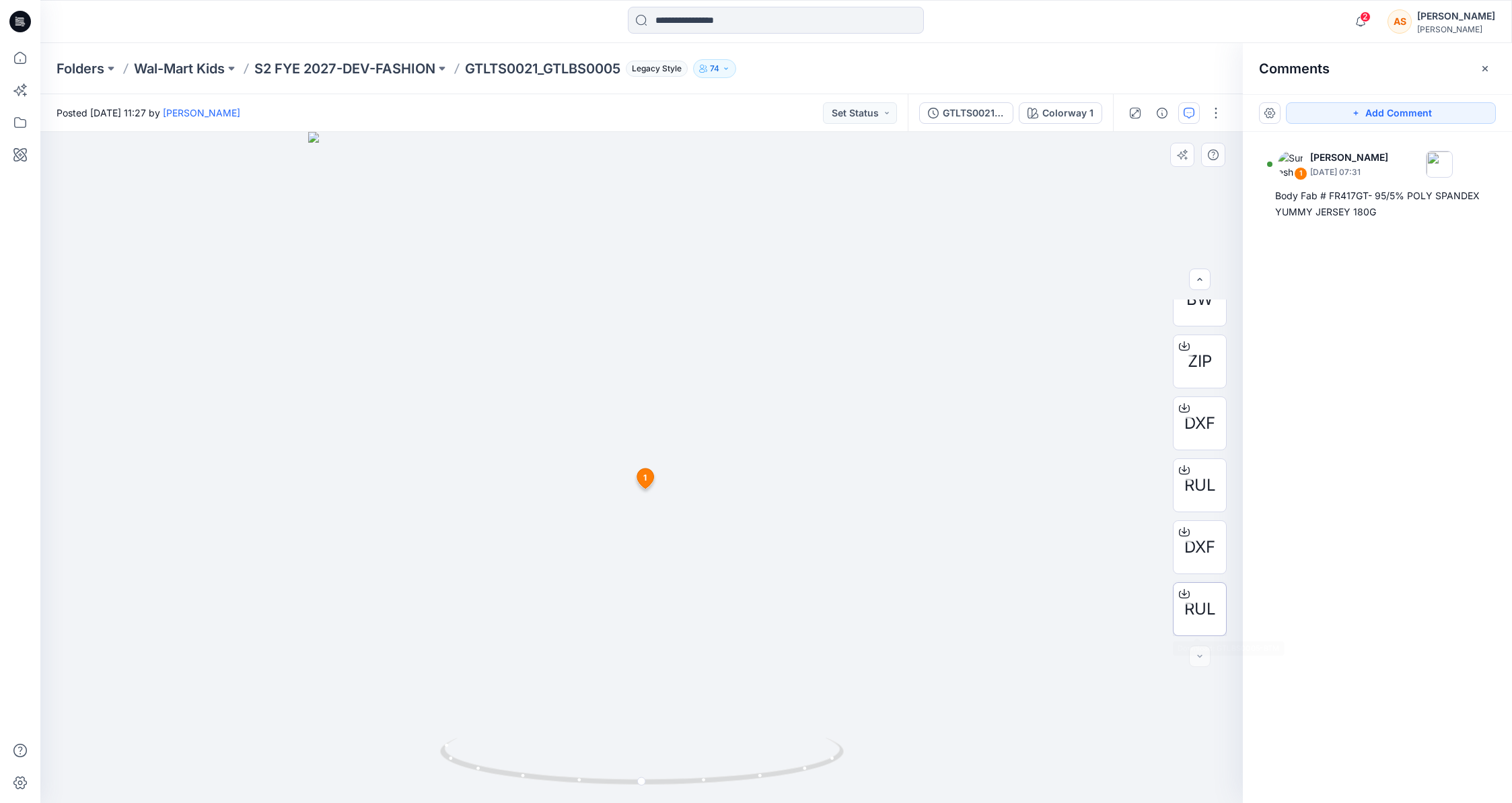
click at [1068, 603] on span "RUL" at bounding box center [1200, 609] width 32 height 24
click at [649, 532] on img at bounding box center [642, 388] width 979 height 827
drag, startPoint x: 841, startPoint y: 743, endPoint x: 859, endPoint y: 773, distance: 35.0
click at [859, 627] on div at bounding box center [641, 467] width 1202 height 671
drag, startPoint x: 1105, startPoint y: 563, endPoint x: 800, endPoint y: 568, distance: 305.0
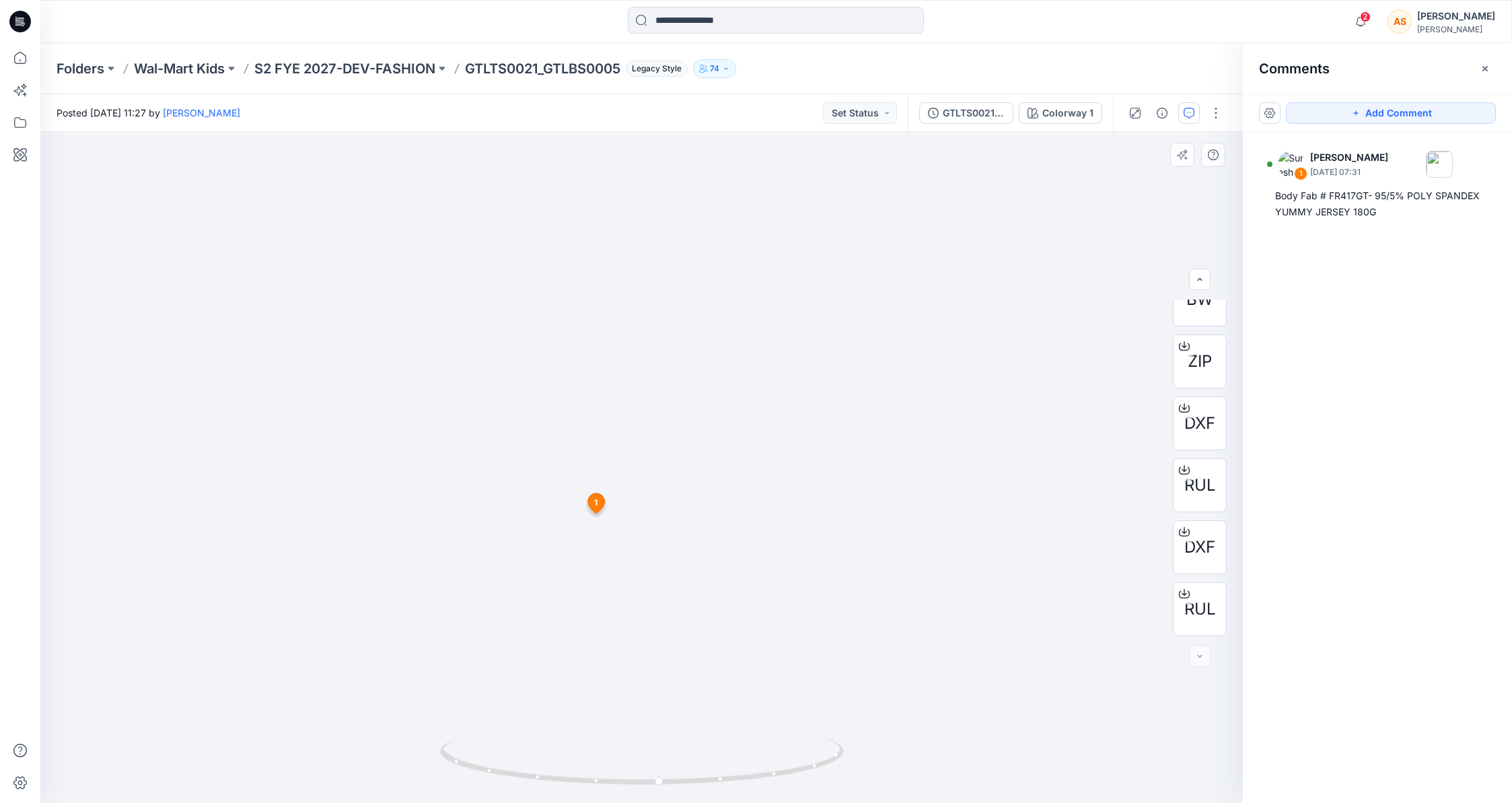
click at [800, 568] on img at bounding box center [590, 310] width 1304 height 987
